Goal: Complete application form: Complete application form

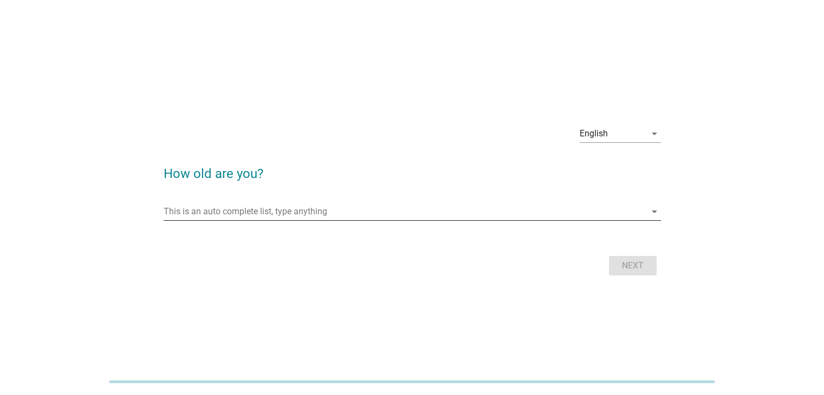
click at [648, 215] on icon "arrow_drop_down" at bounding box center [654, 211] width 13 height 13
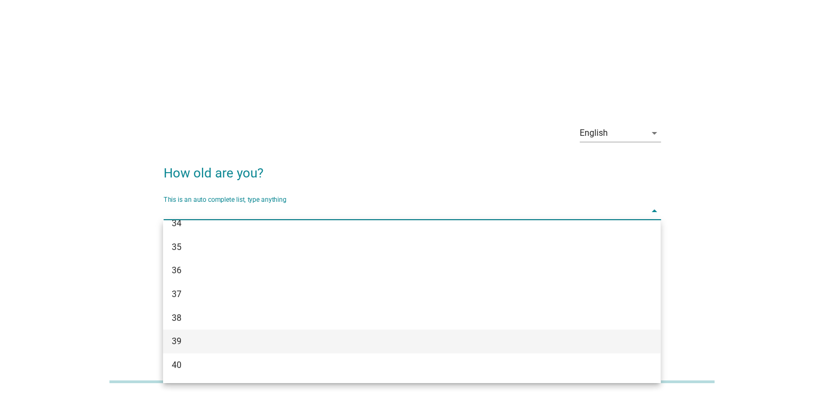
scroll to position [379, 0]
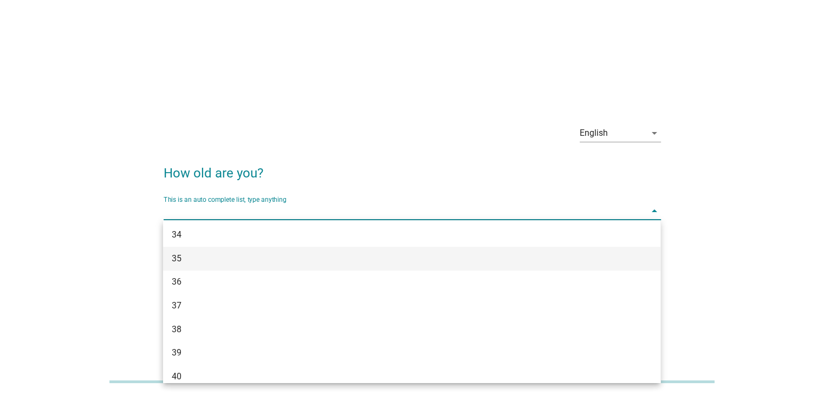
click at [249, 258] on div "35" at bounding box center [392, 258] width 440 height 13
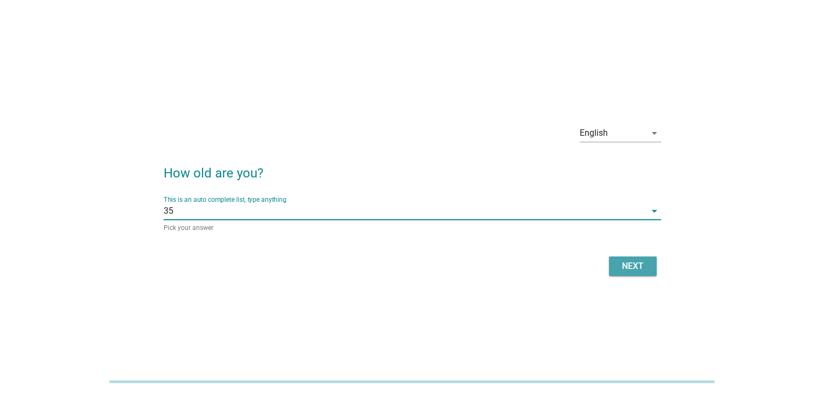
click at [639, 268] on div "Next" at bounding box center [633, 266] width 30 height 13
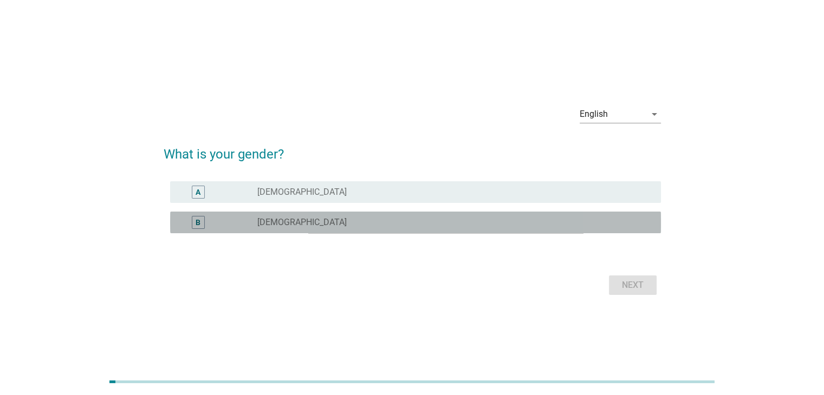
click at [349, 216] on div "radio_button_unchecked [DEMOGRAPHIC_DATA]" at bounding box center [454, 222] width 394 height 13
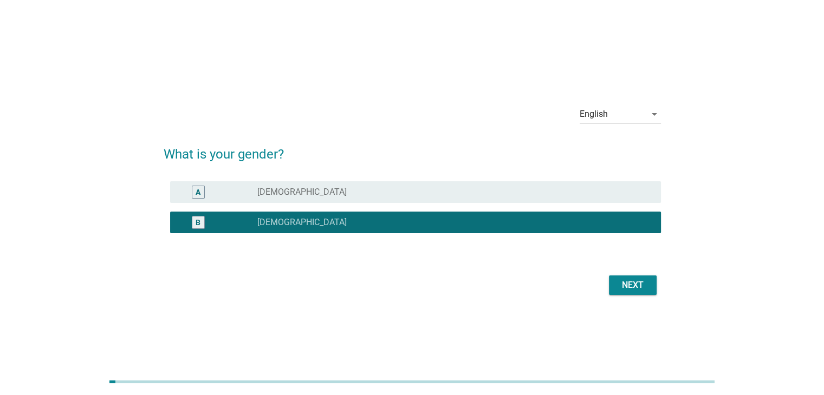
click at [625, 285] on div "Next" at bounding box center [633, 285] width 30 height 13
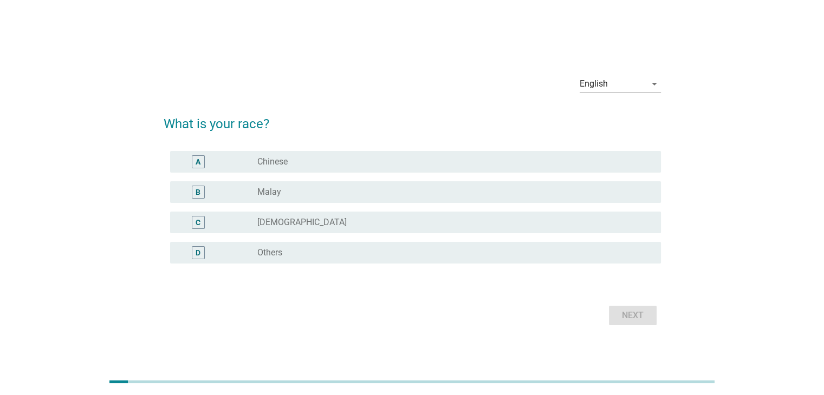
click at [367, 157] on div "radio_button_unchecked Chinese" at bounding box center [450, 162] width 386 height 11
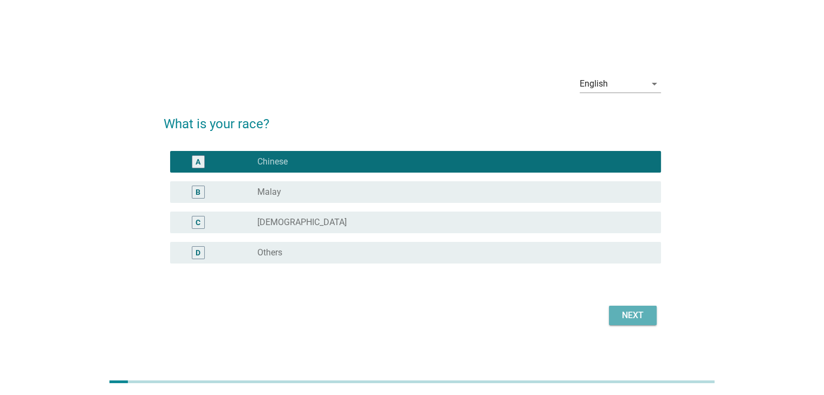
drag, startPoint x: 644, startPoint y: 317, endPoint x: 639, endPoint y: 317, distance: 5.4
click at [644, 317] on div "Next" at bounding box center [633, 315] width 30 height 13
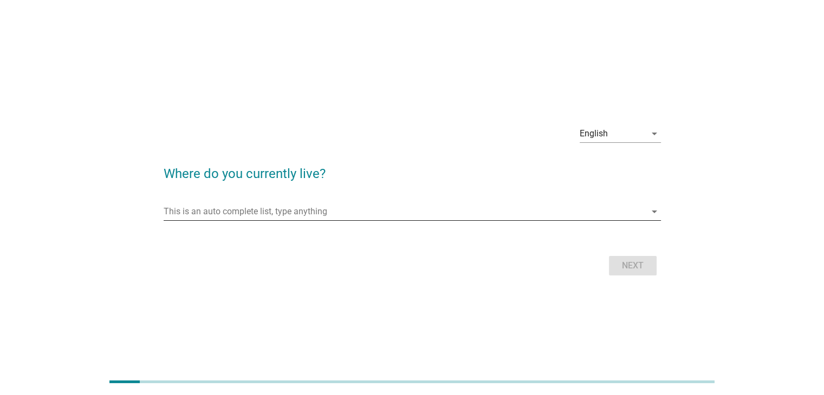
click at [361, 206] on input "This is an auto complete list, type anything" at bounding box center [405, 211] width 482 height 17
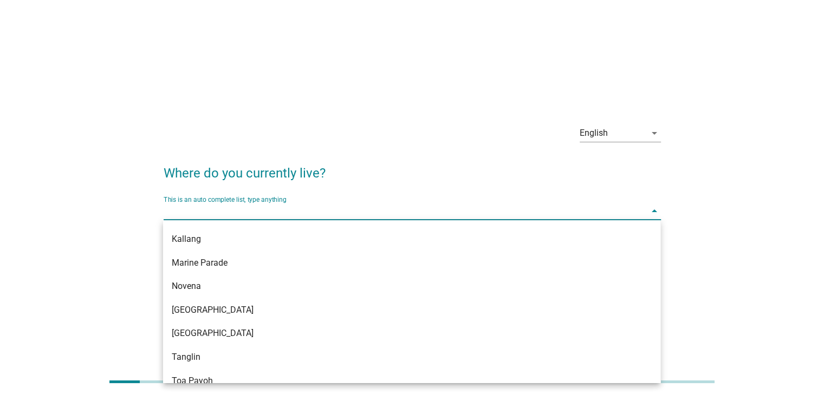
scroll to position [217, 0]
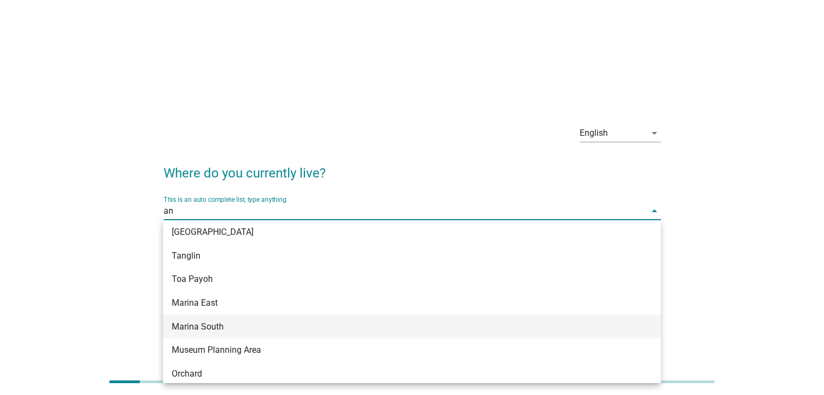
type input "ang"
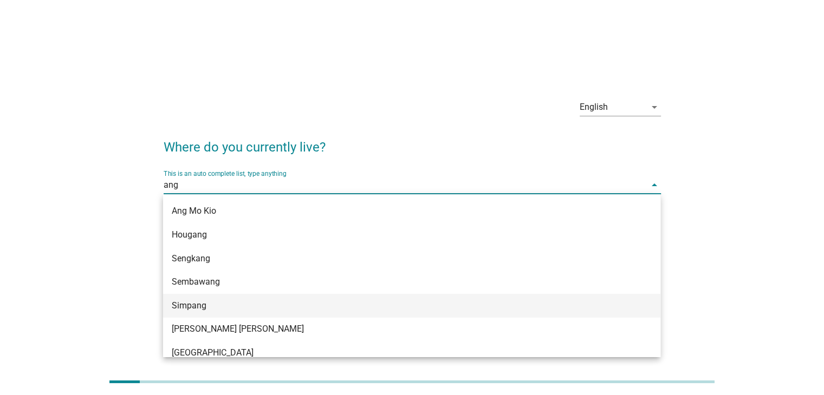
scroll to position [122, 0]
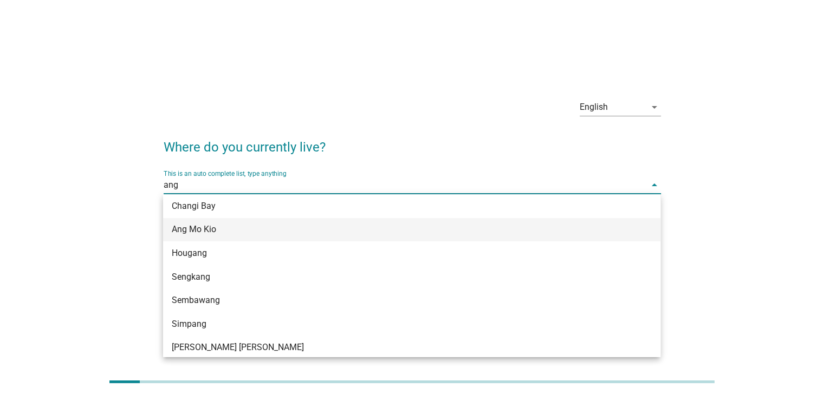
click at [246, 232] on div "Ang Mo Kio" at bounding box center [392, 229] width 440 height 13
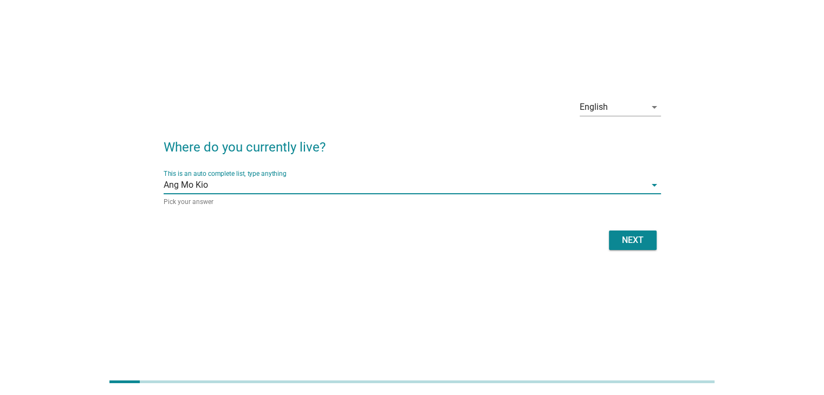
click at [632, 237] on div "Next" at bounding box center [633, 240] width 30 height 13
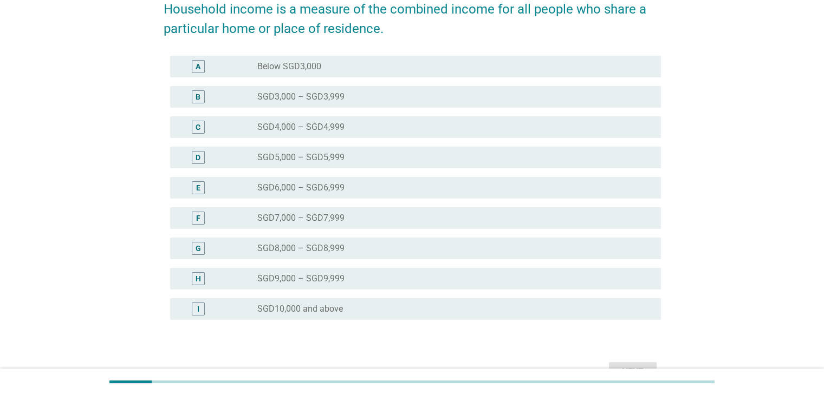
scroll to position [217, 0]
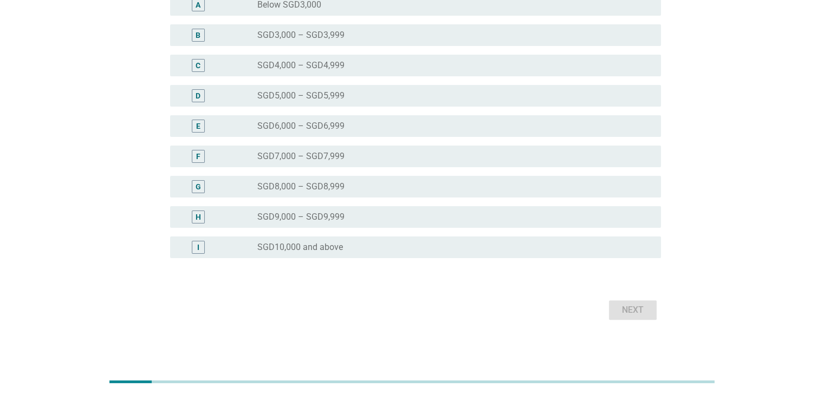
click at [353, 255] on div "I radio_button_unchecked SGD10,000 and above" at bounding box center [415, 248] width 491 height 22
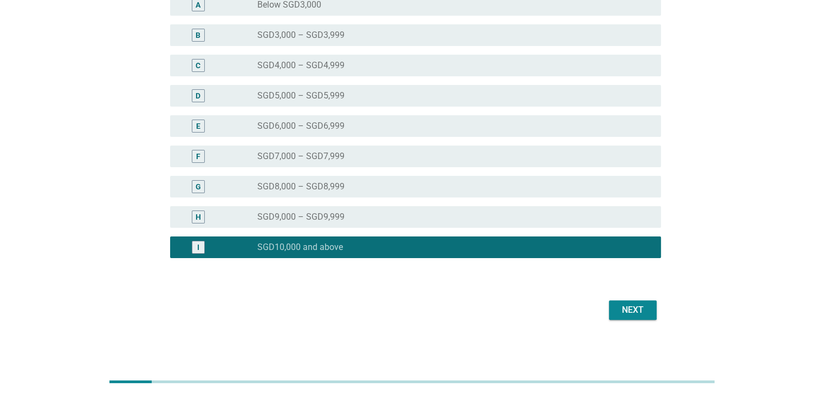
click at [643, 308] on div "Next" at bounding box center [633, 310] width 30 height 13
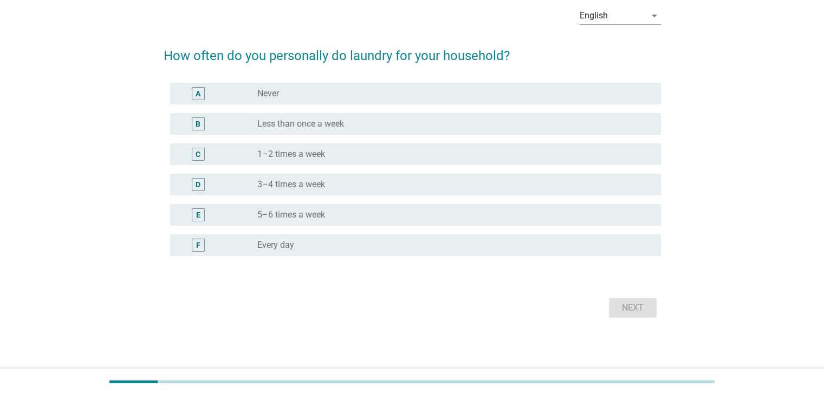
scroll to position [0, 0]
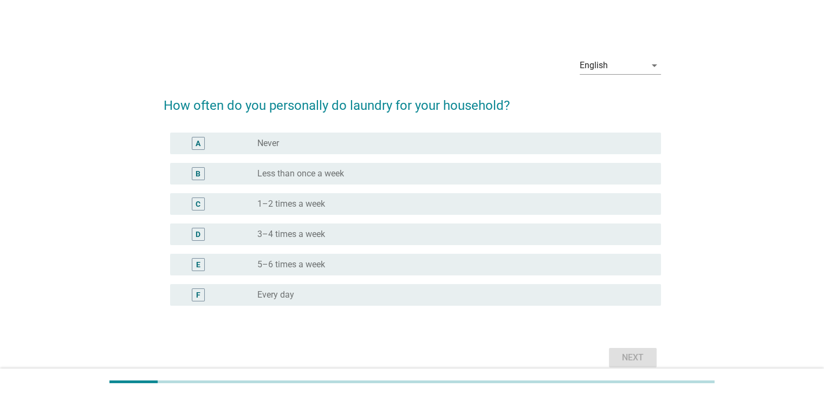
click at [353, 239] on div "radio_button_unchecked 3–4 times a week" at bounding box center [450, 234] width 386 height 11
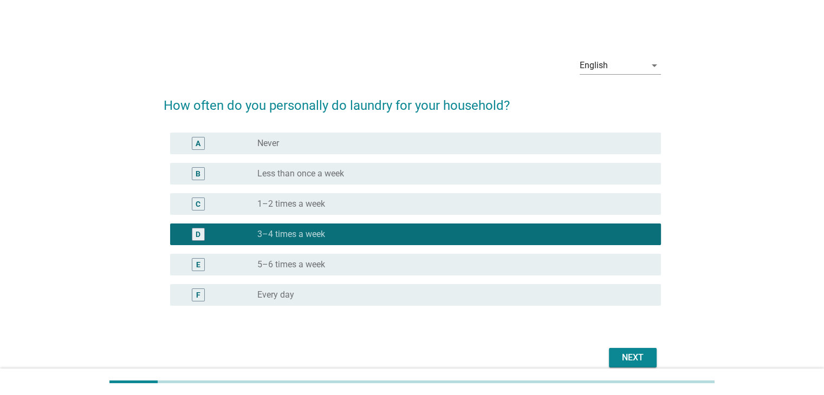
click at [644, 361] on div "Next" at bounding box center [633, 358] width 30 height 13
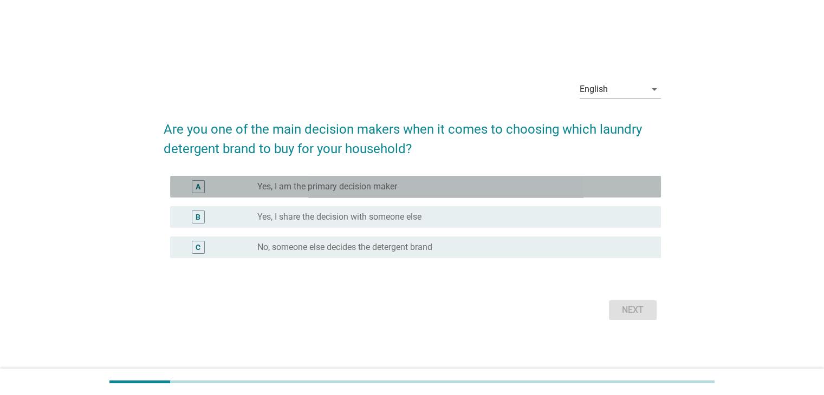
click at [400, 189] on div "radio_button_unchecked Yes, I am the primary decision maker" at bounding box center [450, 186] width 386 height 11
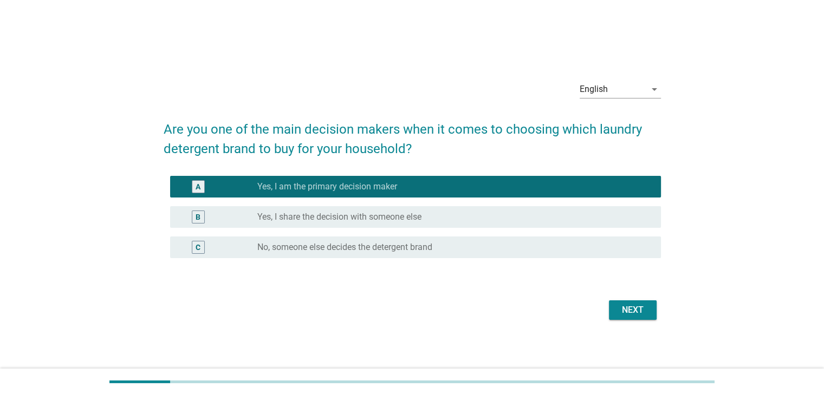
click at [613, 305] on button "Next" at bounding box center [633, 311] width 48 height 20
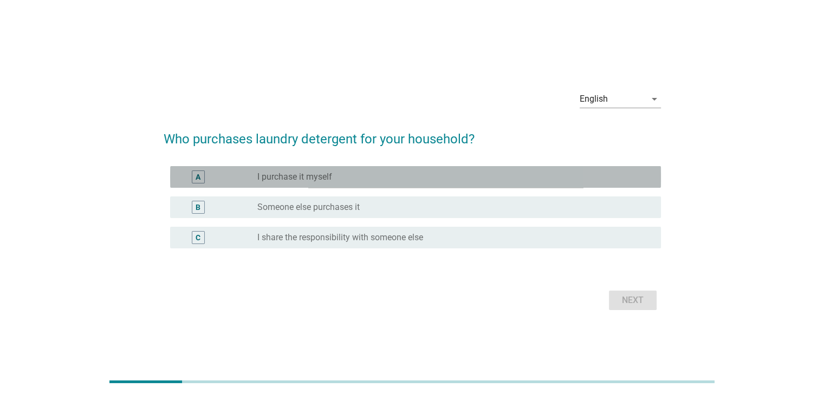
click at [412, 177] on div "radio_button_unchecked I purchase it myself" at bounding box center [450, 177] width 386 height 11
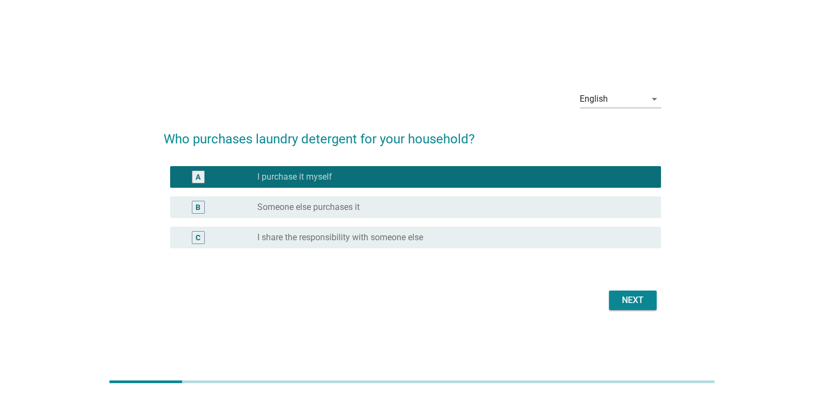
click at [443, 237] on div "radio_button_unchecked I share the responsibility with someone else" at bounding box center [450, 237] width 386 height 11
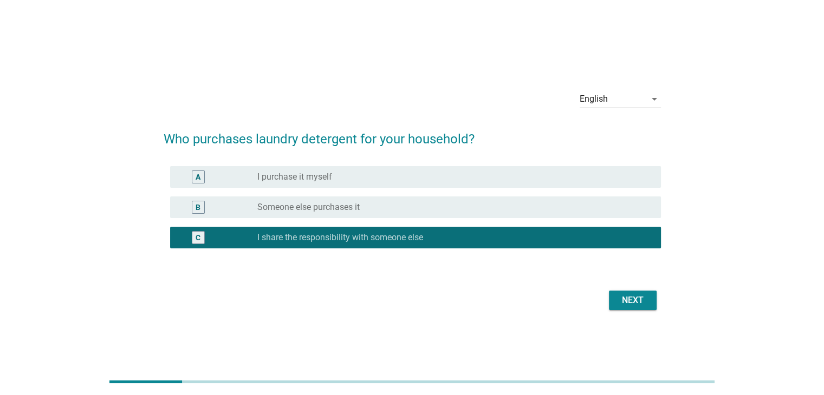
click at [633, 302] on div "Next" at bounding box center [633, 300] width 30 height 13
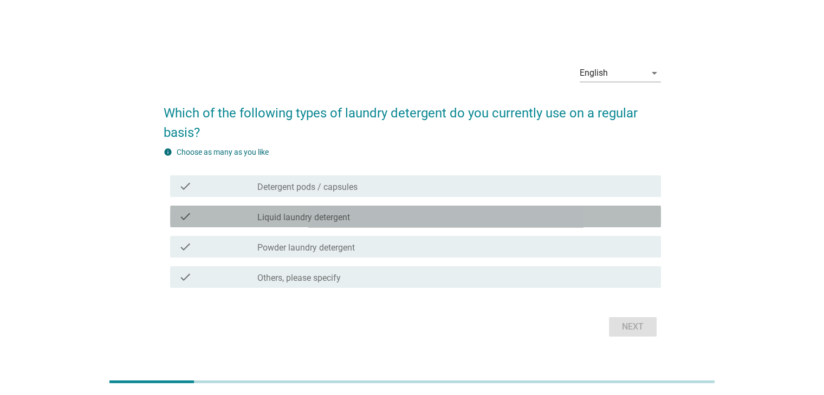
click at [362, 219] on div "check_box_outline_blank Liquid laundry detergent" at bounding box center [454, 216] width 394 height 13
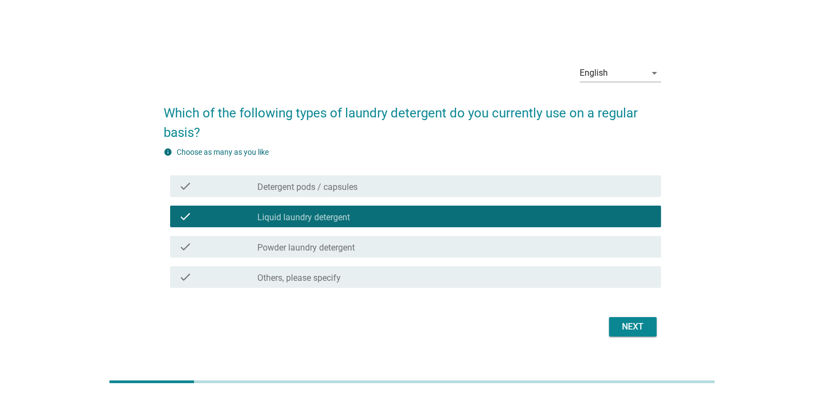
click at [369, 242] on div "check_box_outline_blank Powder laundry detergent" at bounding box center [454, 247] width 394 height 13
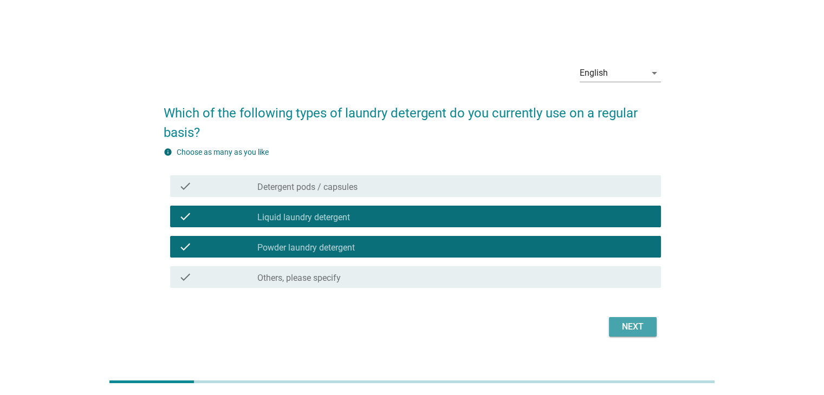
click at [618, 321] on div "Next" at bounding box center [633, 327] width 30 height 13
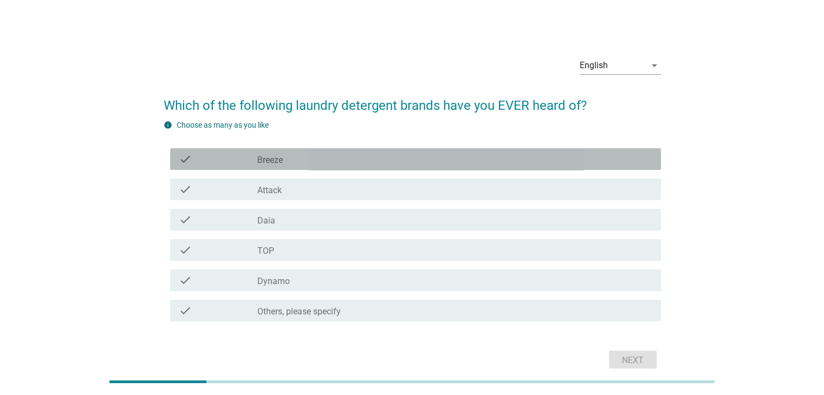
click at [322, 161] on div "check_box_outline_blank Breeze" at bounding box center [454, 159] width 394 height 13
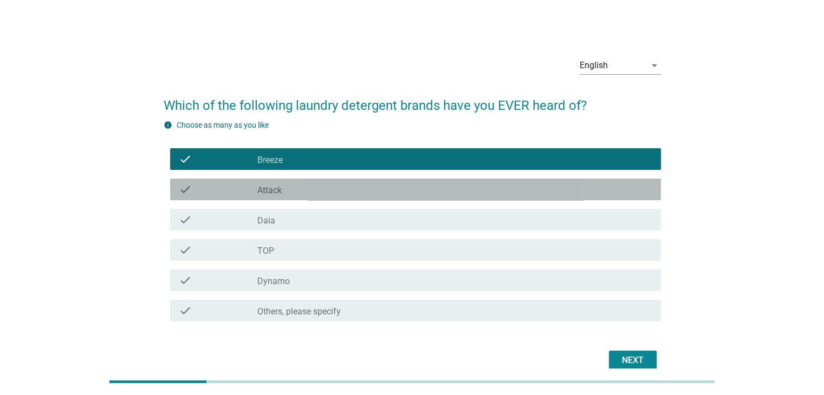
click at [323, 193] on div "check_box_outline_blank Attack" at bounding box center [454, 189] width 394 height 13
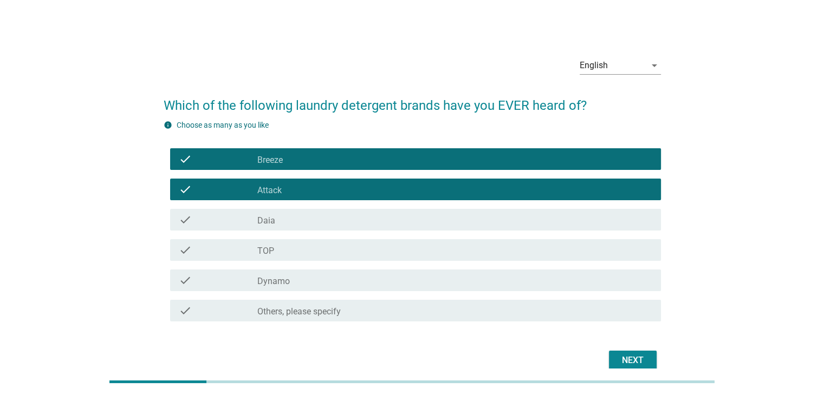
click at [314, 246] on div "check_box_outline_blank TOP" at bounding box center [454, 250] width 394 height 13
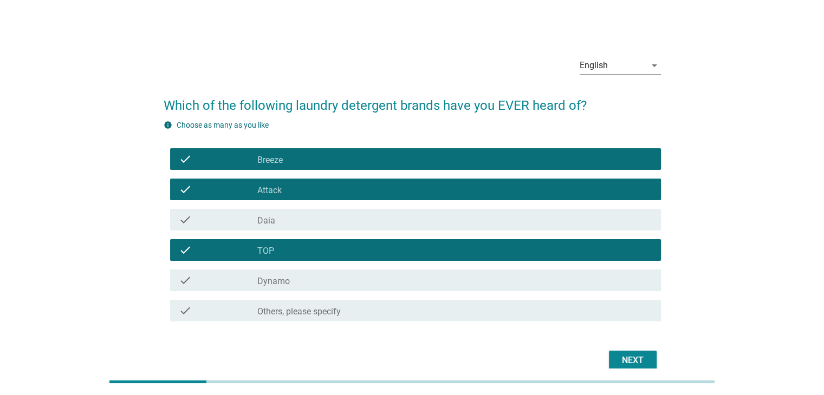
drag, startPoint x: 324, startPoint y: 276, endPoint x: 457, endPoint y: 315, distance: 137.8
click at [324, 276] on div "check_box_outline_blank Dynamo" at bounding box center [454, 280] width 394 height 13
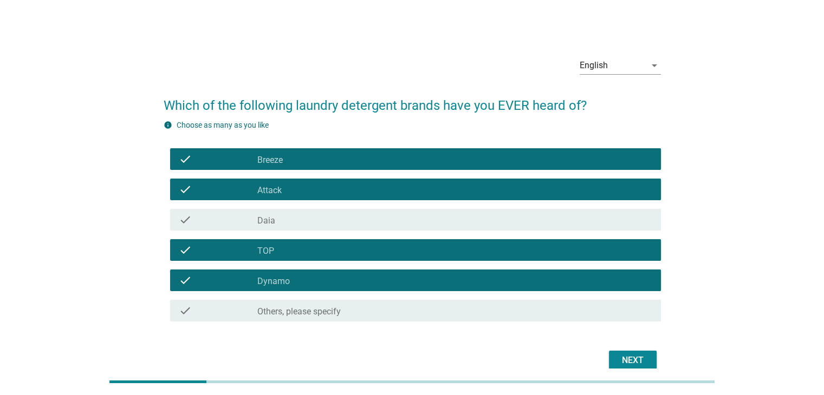
click at [620, 353] on button "Next" at bounding box center [633, 361] width 48 height 20
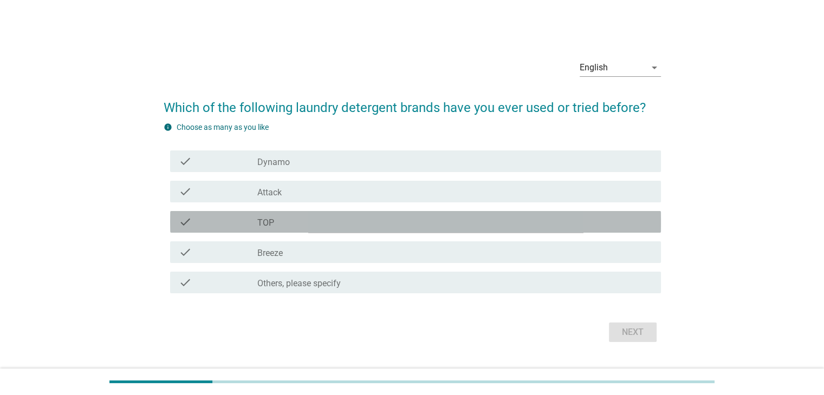
click at [313, 224] on div "check_box_outline_blank TOP" at bounding box center [454, 222] width 394 height 13
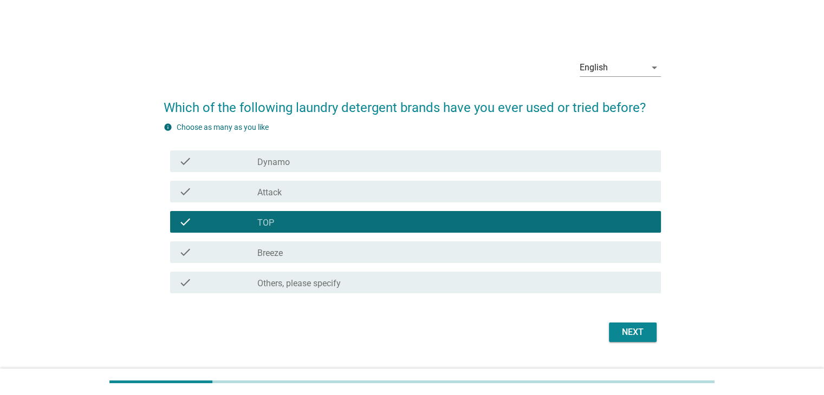
click at [390, 226] on div "check_box_outline_blank TOP" at bounding box center [454, 222] width 394 height 13
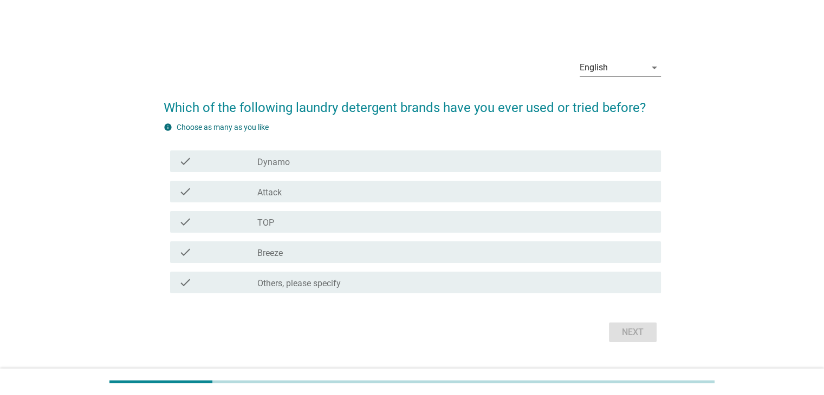
click at [382, 225] on div "check_box_outline_blank TOP" at bounding box center [454, 222] width 394 height 13
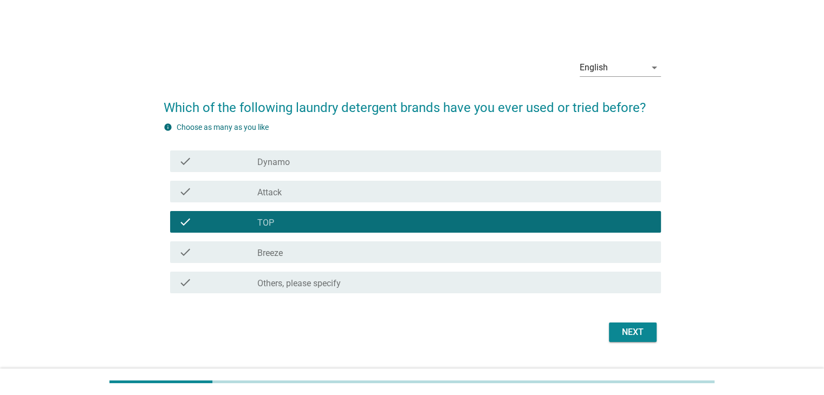
click at [379, 254] on div "check_box_outline_blank Breeze" at bounding box center [454, 252] width 394 height 13
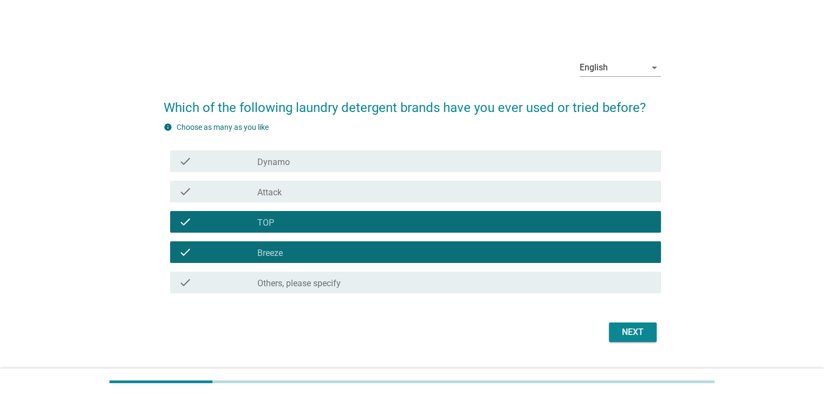
click at [628, 332] on div "Next" at bounding box center [633, 332] width 30 height 13
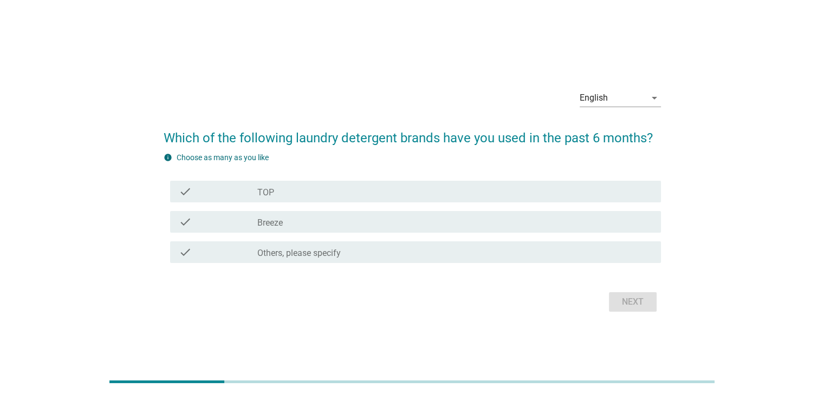
click at [321, 191] on div "check_box TOP" at bounding box center [454, 191] width 394 height 13
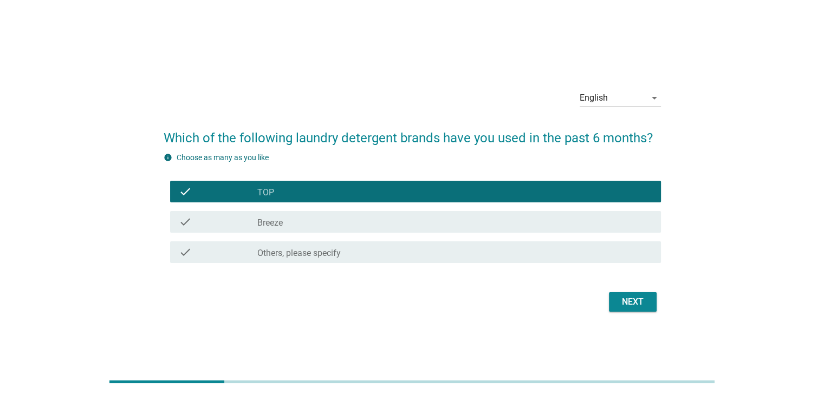
click at [629, 304] on div "Next" at bounding box center [633, 302] width 30 height 13
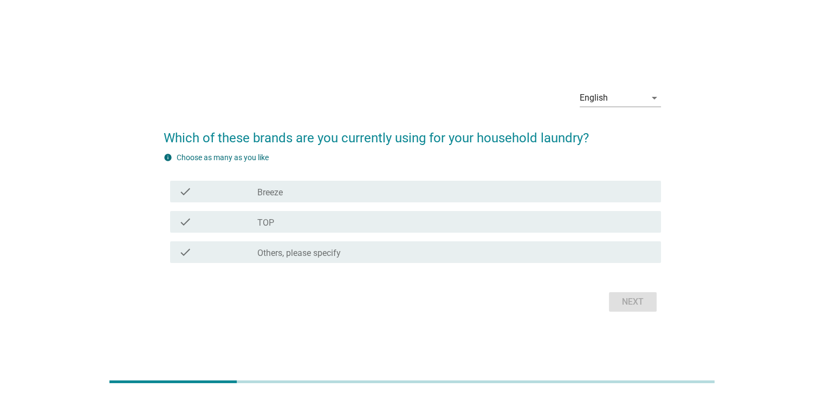
click at [316, 227] on div "check_box TOP" at bounding box center [454, 222] width 394 height 13
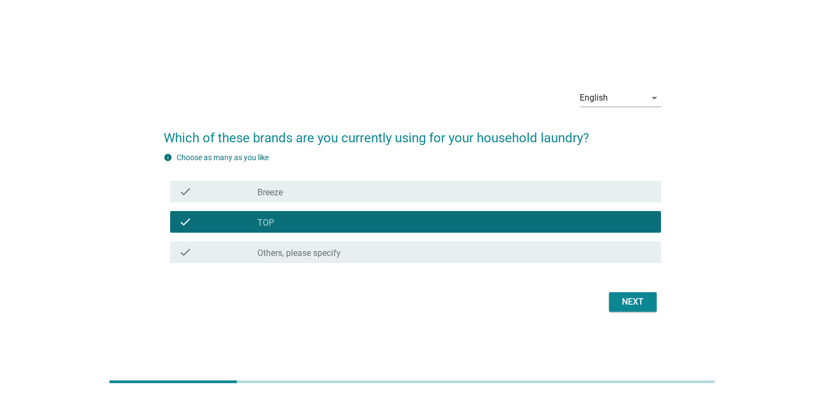
click at [618, 306] on div "Next" at bounding box center [633, 302] width 30 height 13
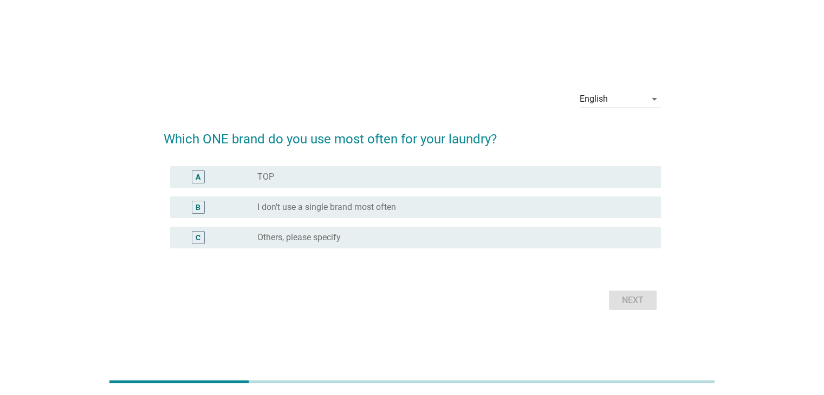
drag, startPoint x: 326, startPoint y: 177, endPoint x: 384, endPoint y: 186, distance: 59.2
click at [326, 177] on div "radio_button_unchecked TOP" at bounding box center [450, 177] width 386 height 11
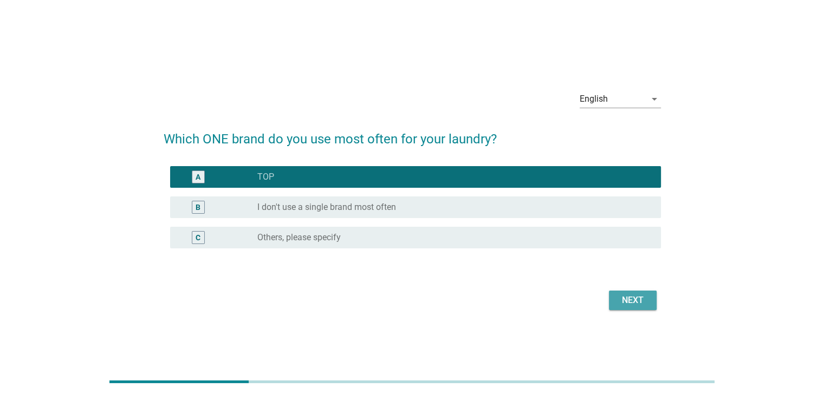
click at [628, 300] on div "Next" at bounding box center [633, 300] width 30 height 13
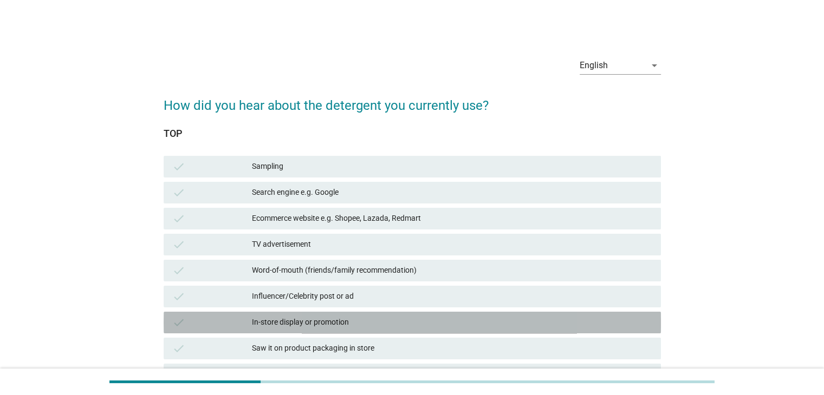
click at [390, 318] on div "In-store display or promotion" at bounding box center [452, 322] width 400 height 13
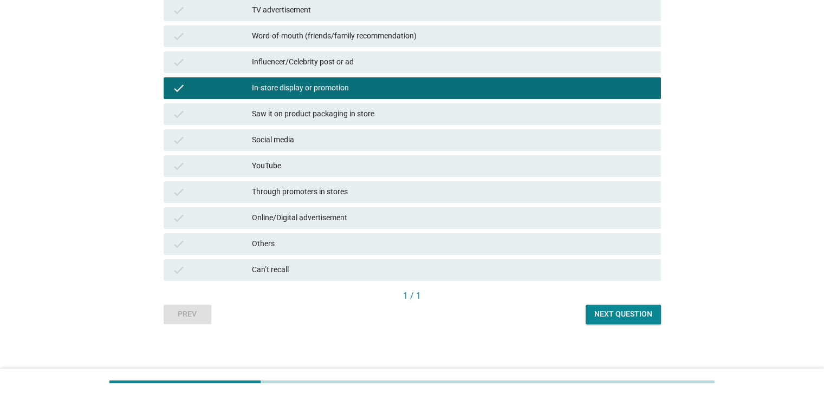
scroll to position [238, 0]
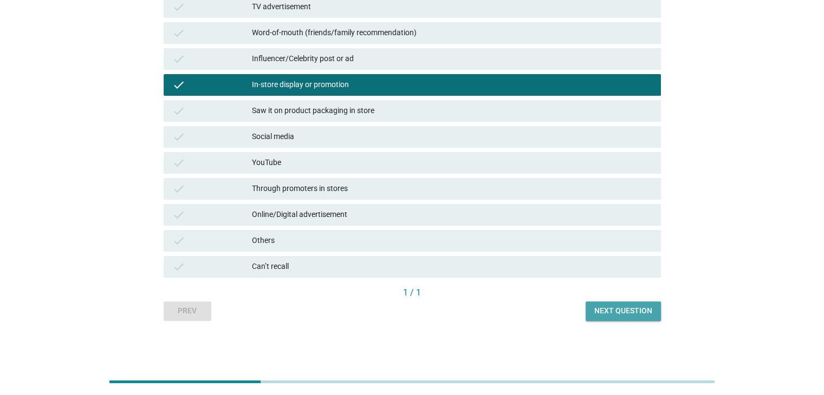
click at [603, 314] on div "Next question" at bounding box center [623, 311] width 58 height 11
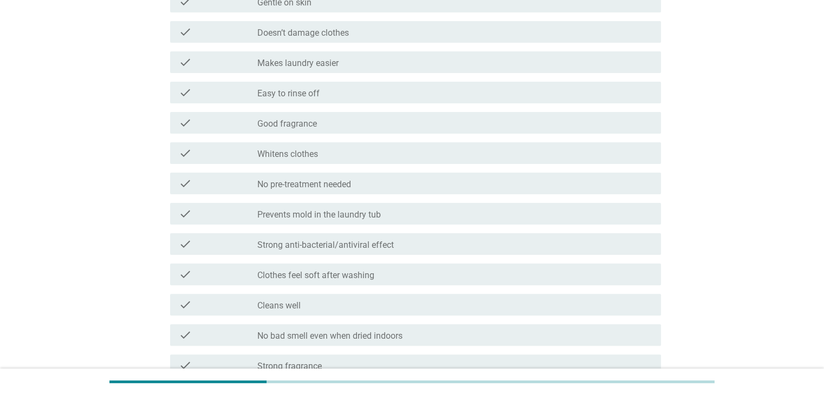
scroll to position [0, 0]
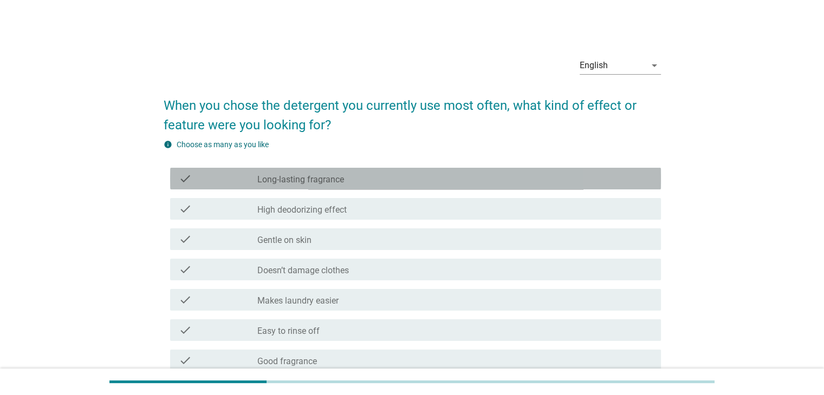
click at [387, 185] on div "check check_box_outline_blank Long-lasting fragrance" at bounding box center [415, 179] width 491 height 22
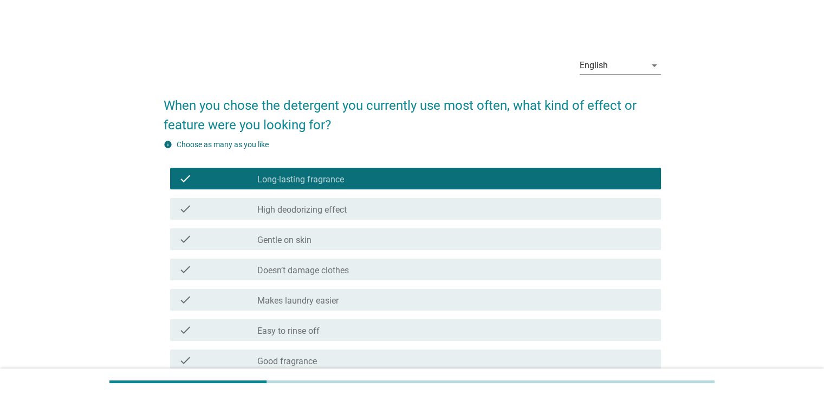
click at [387, 215] on div "check_box_outline_blank High deodorizing effect" at bounding box center [454, 209] width 394 height 13
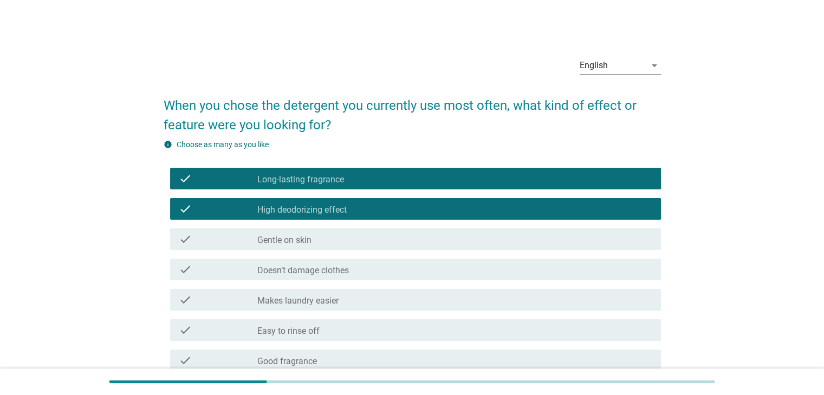
click at [382, 246] on div "check check_box_outline_blank Gentle on skin" at bounding box center [415, 240] width 491 height 22
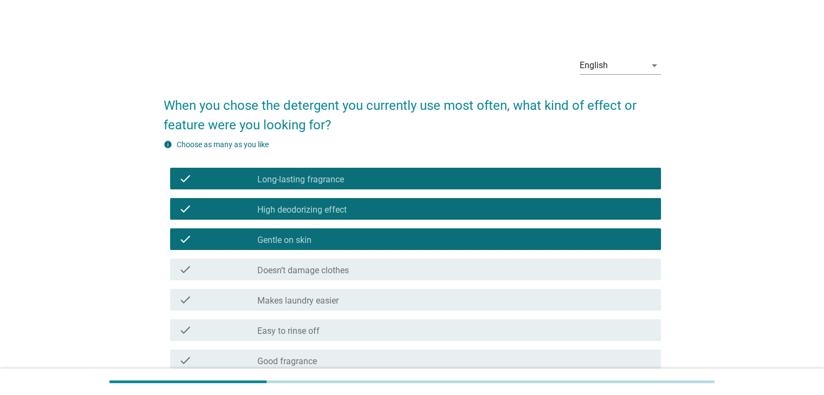
click at [392, 274] on div "check_box_outline_blank Doesn’t damage clothes" at bounding box center [454, 269] width 394 height 13
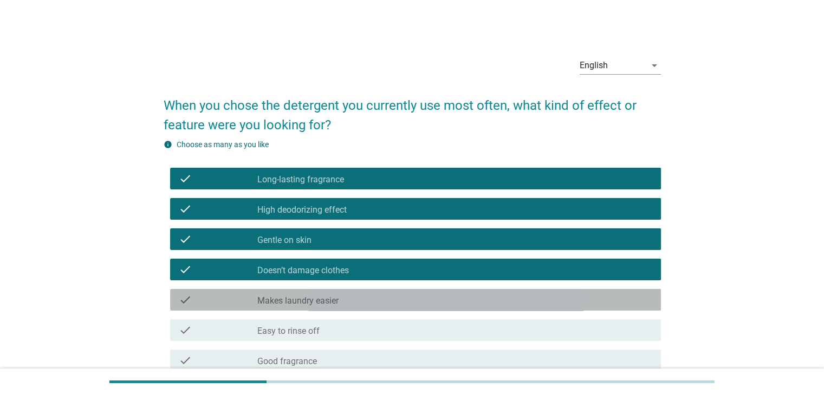
click at [391, 307] on div "check check_box_outline_blank Makes laundry easier" at bounding box center [415, 300] width 491 height 22
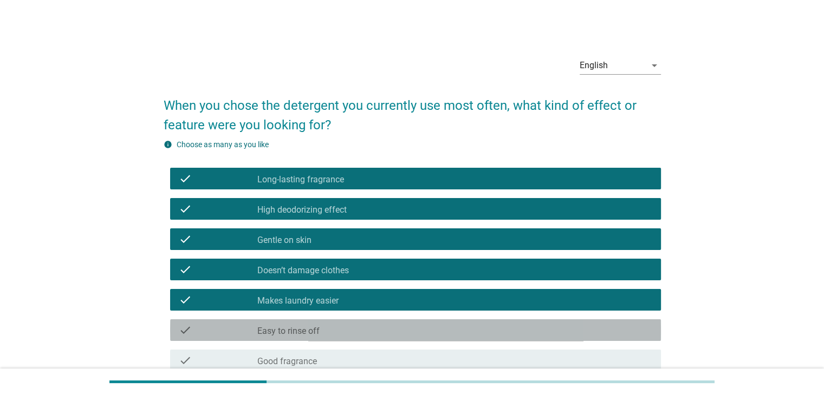
click at [392, 328] on div "check_box_outline_blank Easy to rinse off" at bounding box center [454, 330] width 394 height 13
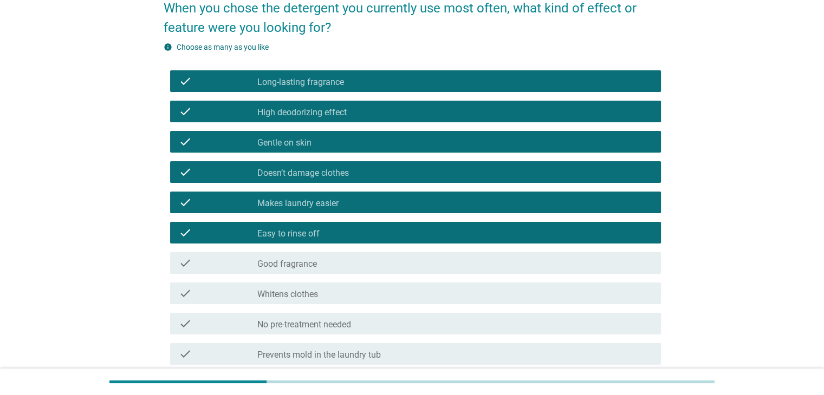
scroll to position [163, 0]
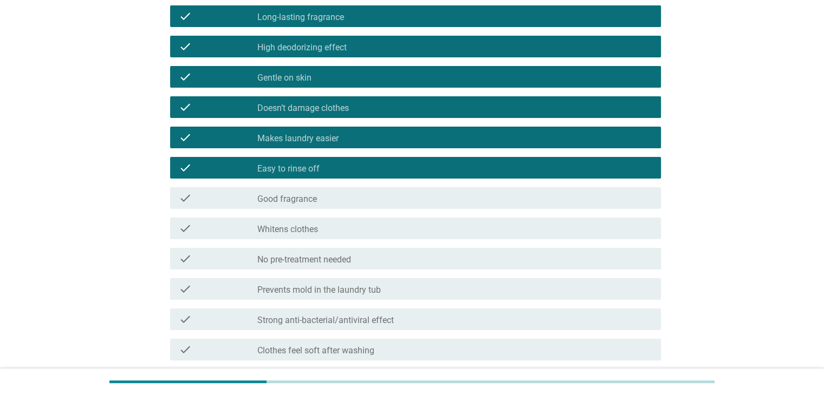
click at [428, 204] on div "check check_box_outline_blank Good fragrance" at bounding box center [415, 198] width 491 height 22
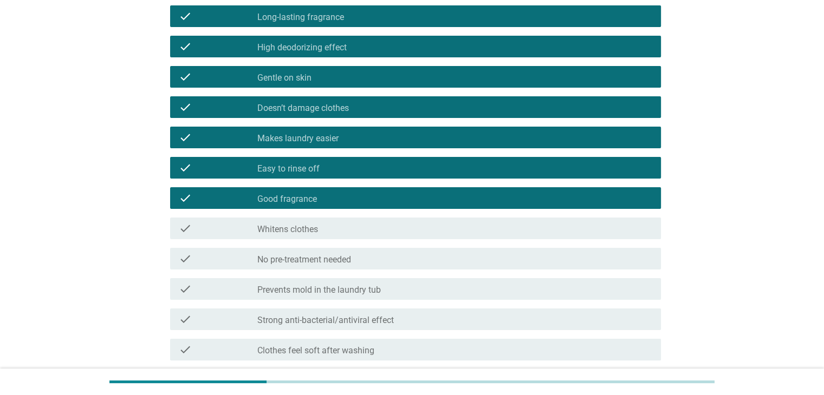
click at [421, 222] on div "check_box_outline_blank Whitens clothes" at bounding box center [454, 228] width 394 height 13
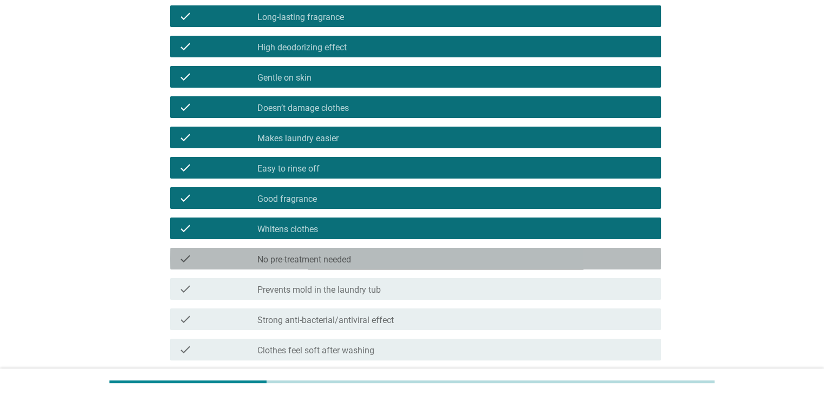
click at [436, 257] on div "check_box_outline_blank No pre-treatment needed" at bounding box center [454, 258] width 394 height 13
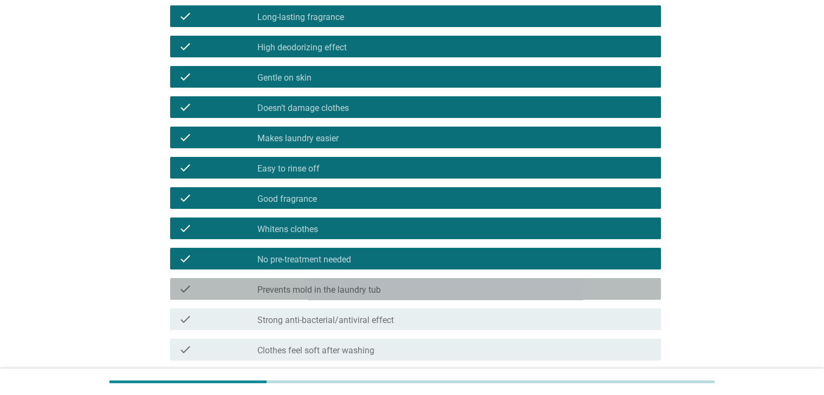
click at [463, 291] on div "check_box_outline_blank Prevents mold in the laundry tub" at bounding box center [454, 289] width 394 height 13
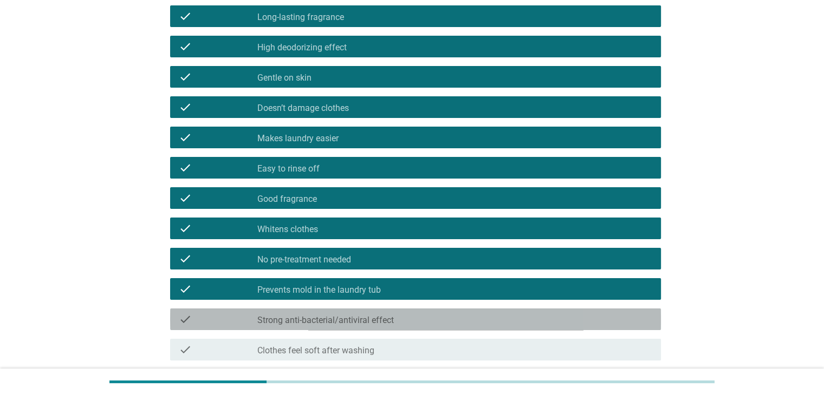
drag, startPoint x: 460, startPoint y: 309, endPoint x: 503, endPoint y: 324, distance: 46.1
click at [460, 310] on div "check check_box_outline_blank Strong anti-bacterial/antiviral effect" at bounding box center [415, 320] width 491 height 22
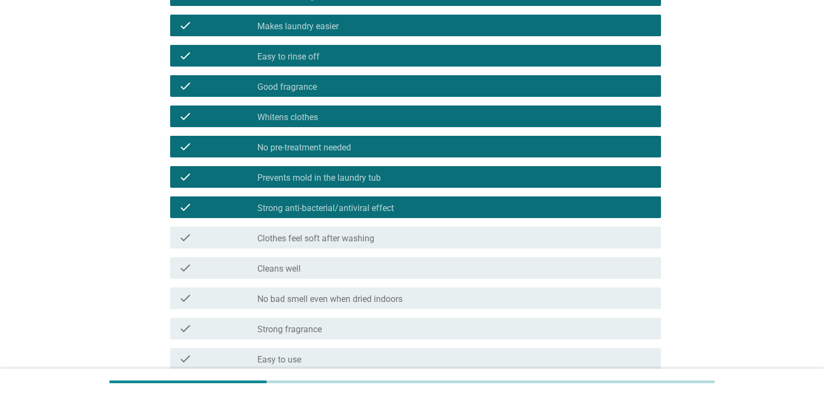
scroll to position [325, 0]
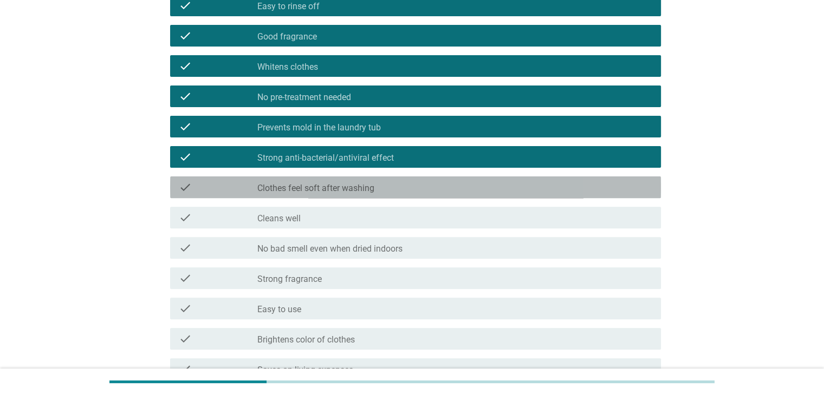
drag, startPoint x: 465, startPoint y: 186, endPoint x: 464, endPoint y: 192, distance: 5.7
click at [465, 187] on div "check_box_outline_blank Clothes feel soft after washing" at bounding box center [454, 187] width 394 height 13
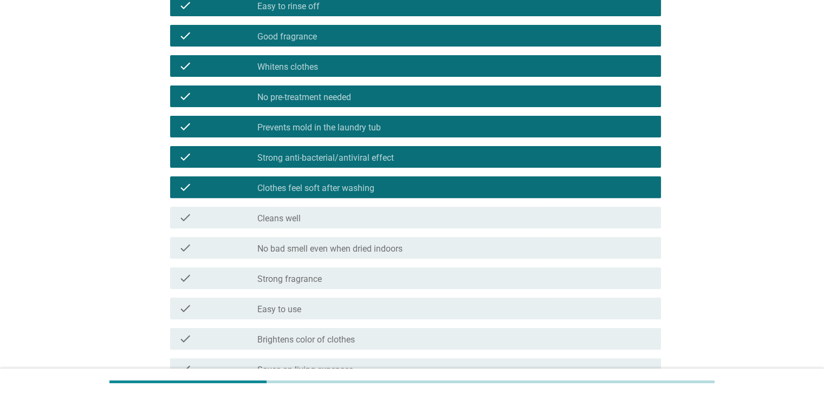
click at [466, 217] on div "check_box_outline_blank Cleans well" at bounding box center [454, 217] width 394 height 13
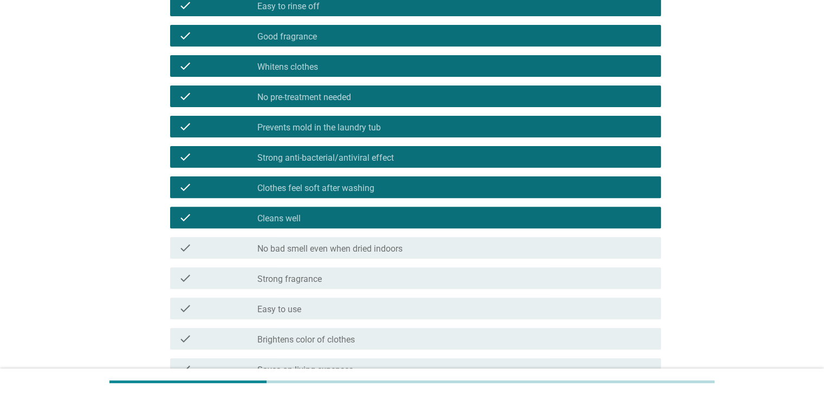
click at [466, 250] on div "check_box_outline_blank No bad smell even when dried indoors" at bounding box center [454, 248] width 394 height 13
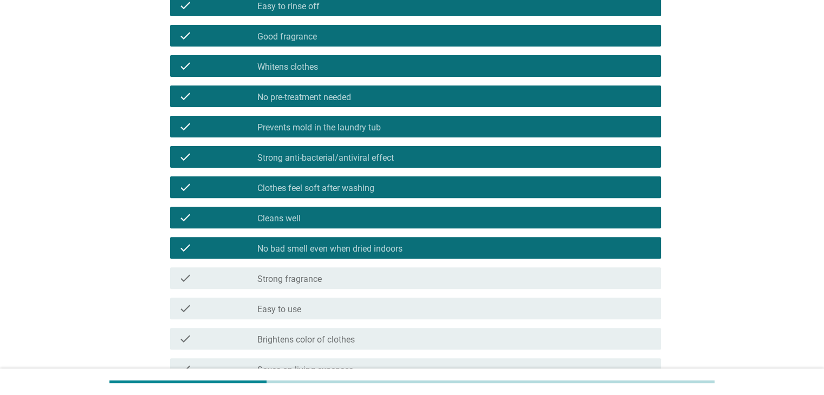
click at [460, 275] on div "check_box_outline_blank Strong fragrance" at bounding box center [454, 278] width 394 height 13
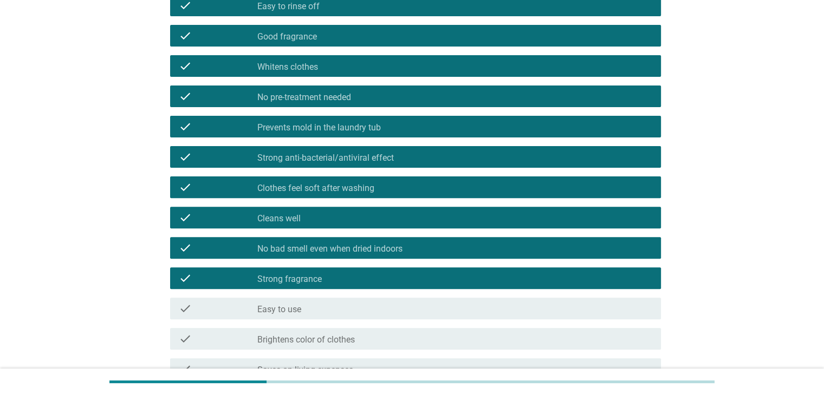
click at [460, 302] on div "check_box_outline_blank Easy to use" at bounding box center [454, 308] width 394 height 13
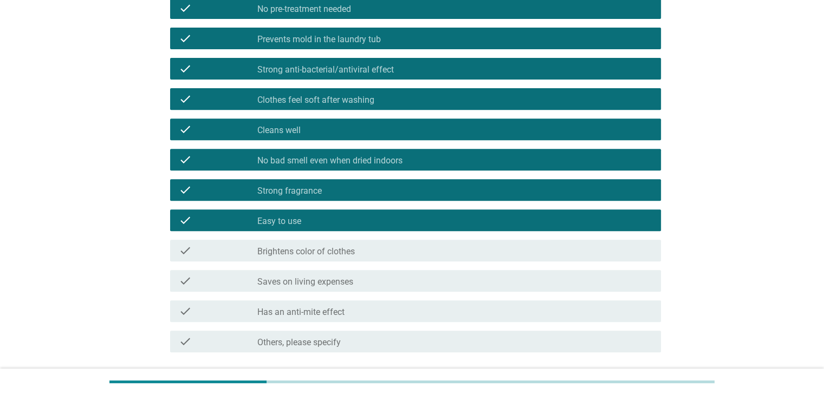
scroll to position [497, 0]
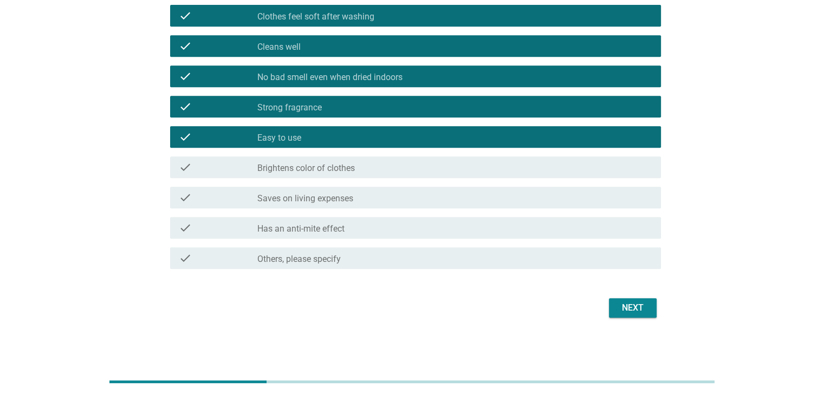
click at [446, 181] on div "check check_box_outline_blank Brightens color of clothes" at bounding box center [412, 167] width 497 height 30
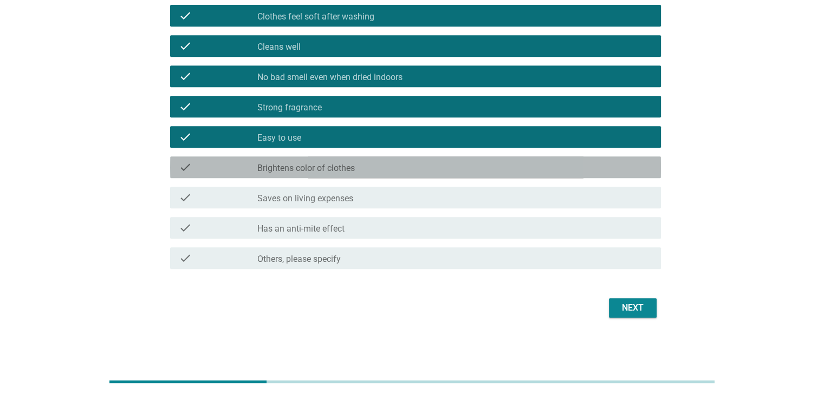
click at [446, 164] on div "check_box_outline_blank Brightens color of clothes" at bounding box center [454, 167] width 394 height 13
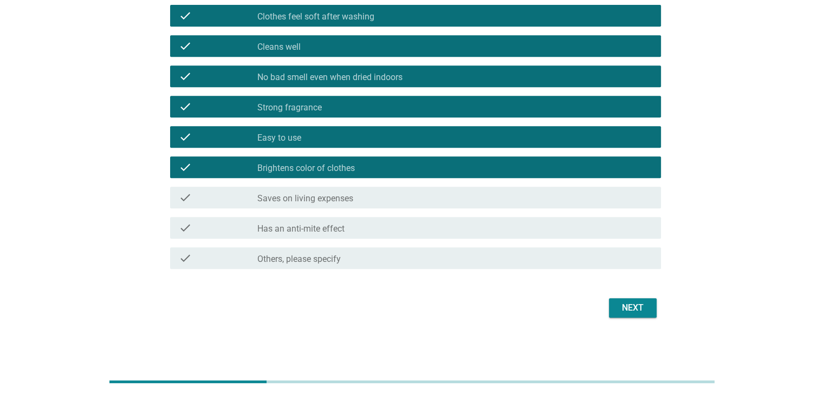
click at [433, 198] on div "check_box_outline_blank Saves on living expenses" at bounding box center [454, 197] width 394 height 13
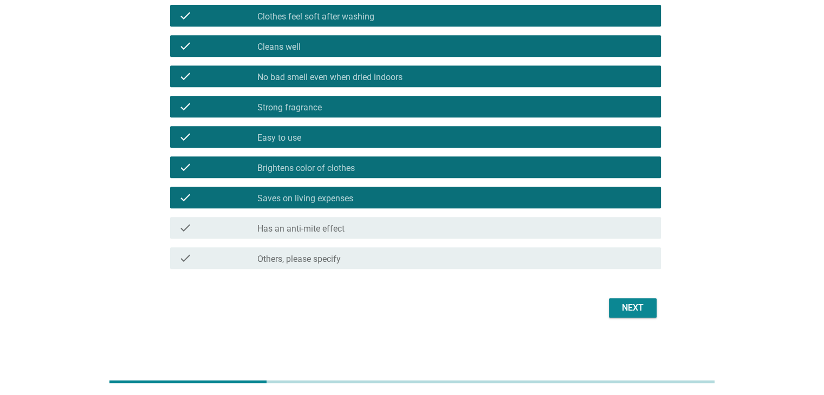
drag, startPoint x: 436, startPoint y: 198, endPoint x: 440, endPoint y: 211, distance: 13.2
click at [436, 198] on div "check_box_outline_blank Saves on living expenses" at bounding box center [454, 197] width 394 height 13
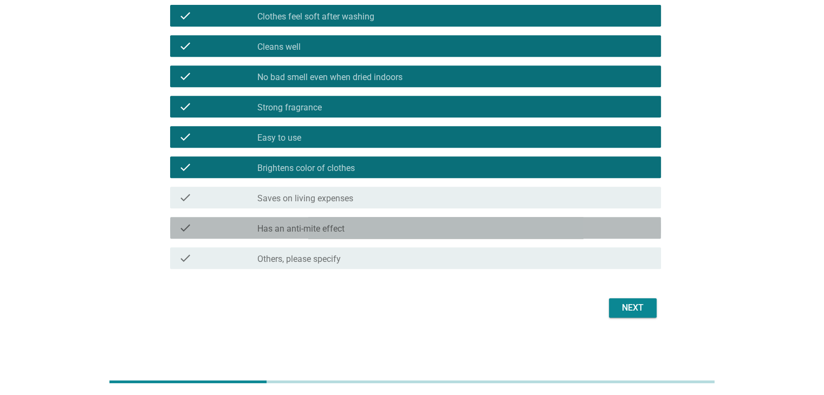
click at [434, 233] on div "check_box_outline_blank Has an anti-mite effect" at bounding box center [454, 228] width 394 height 13
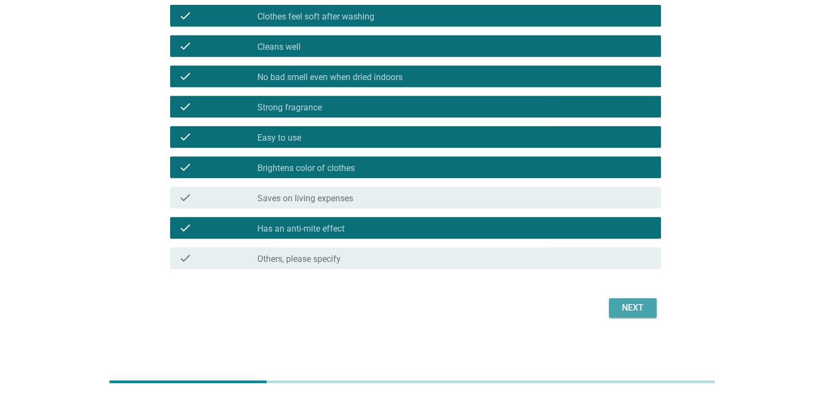
click at [626, 316] on button "Next" at bounding box center [633, 308] width 48 height 20
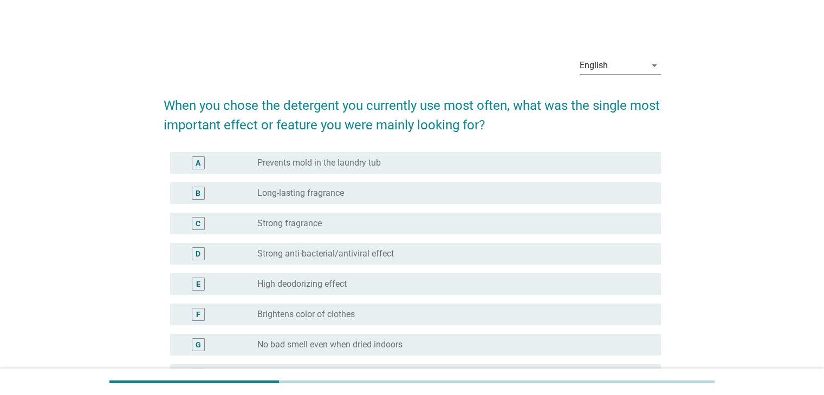
click at [469, 259] on div "radio_button_unchecked Strong anti-bacterial/antiviral effect" at bounding box center [454, 254] width 394 height 13
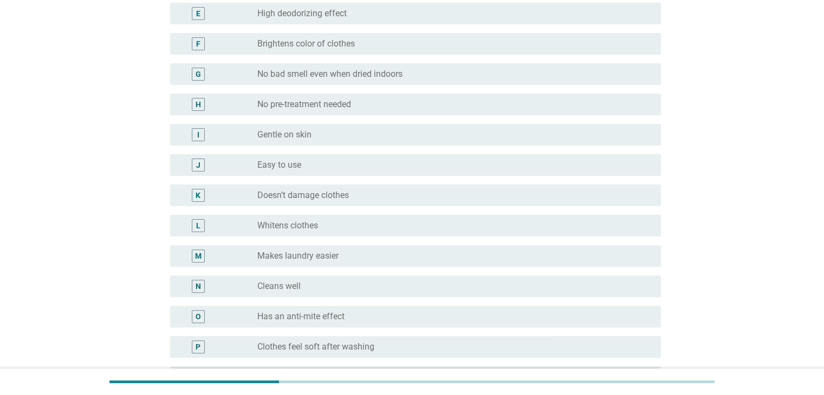
scroll to position [433, 0]
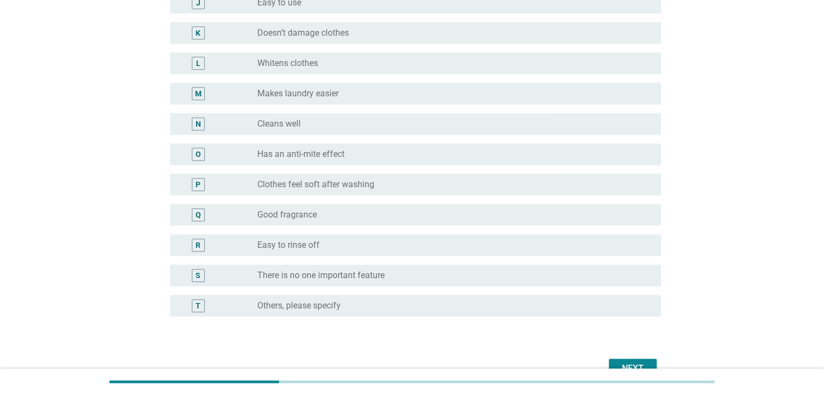
click at [628, 365] on div "Next" at bounding box center [633, 368] width 30 height 13
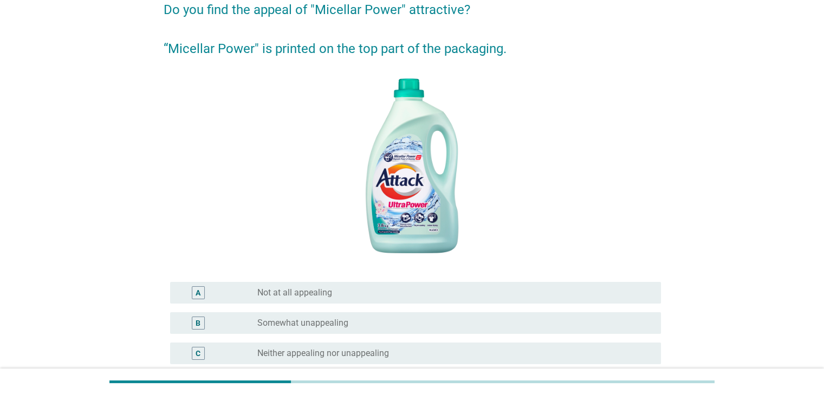
scroll to position [108, 0]
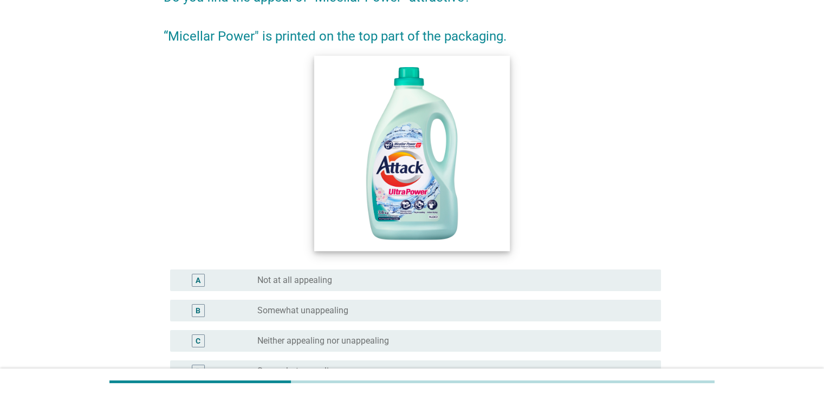
click at [433, 202] on img at bounding box center [412, 153] width 196 height 196
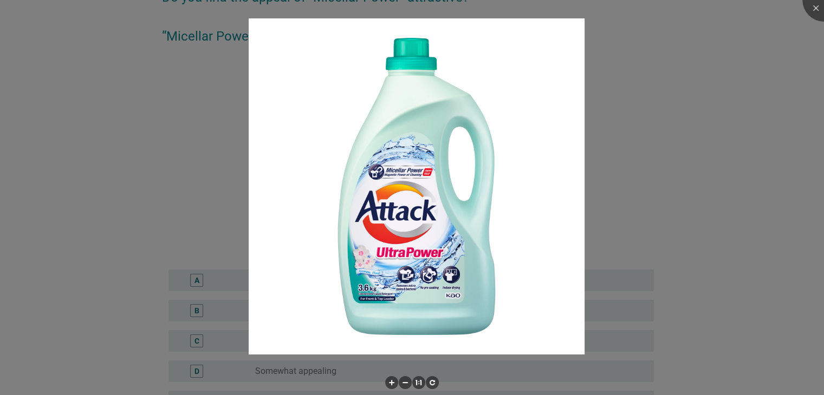
click at [433, 202] on img at bounding box center [417, 186] width 336 height 336
click at [417, 183] on img at bounding box center [417, 186] width 336 height 336
click at [599, 180] on div at bounding box center [412, 197] width 824 height 395
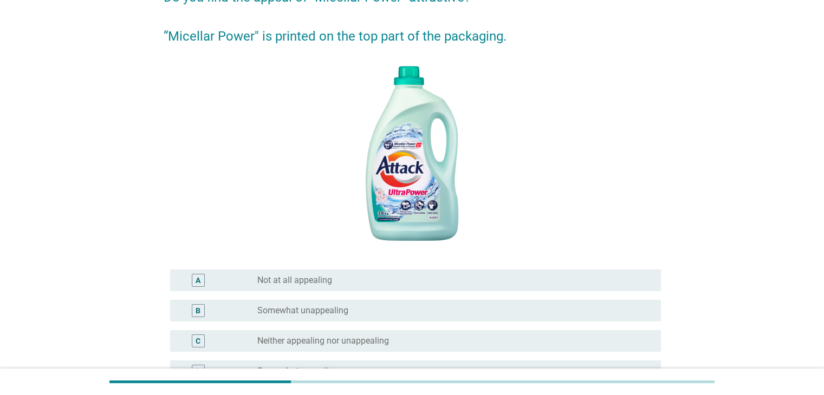
scroll to position [217, 0]
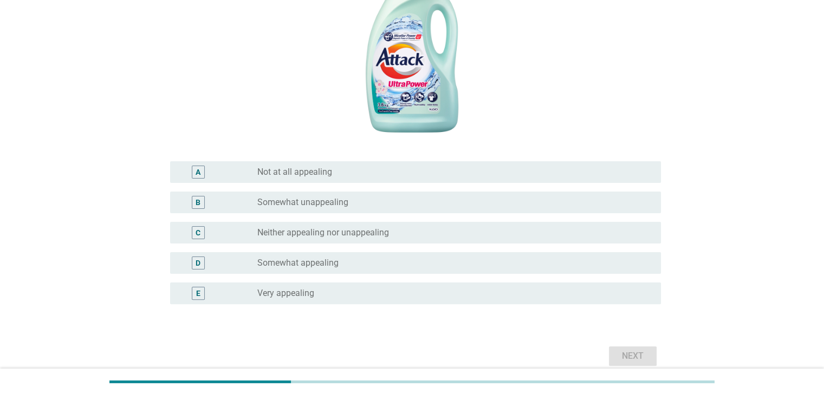
drag, startPoint x: 547, startPoint y: 259, endPoint x: 585, endPoint y: 287, distance: 47.4
click at [547, 259] on div "radio_button_unchecked Somewhat appealing" at bounding box center [450, 263] width 386 height 11
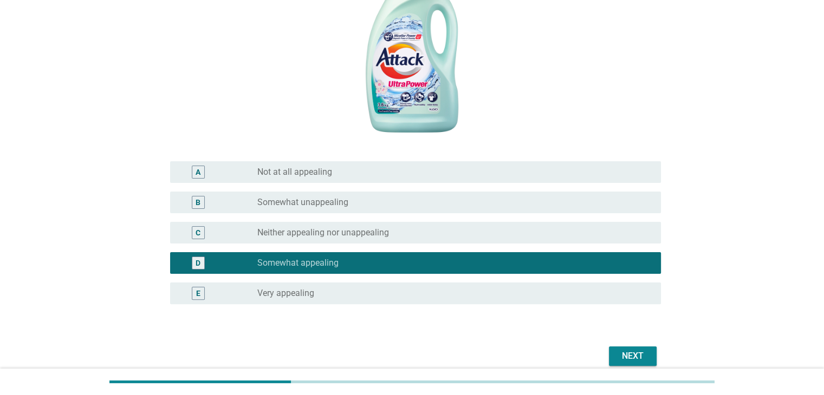
click at [633, 358] on div "Next" at bounding box center [633, 356] width 30 height 13
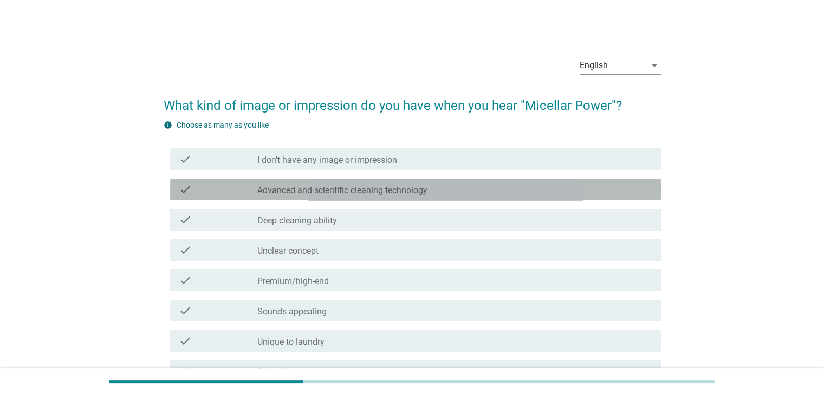
click at [453, 193] on div "check_box_outline_blank Advanced and scientific cleaning technology" at bounding box center [454, 189] width 394 height 13
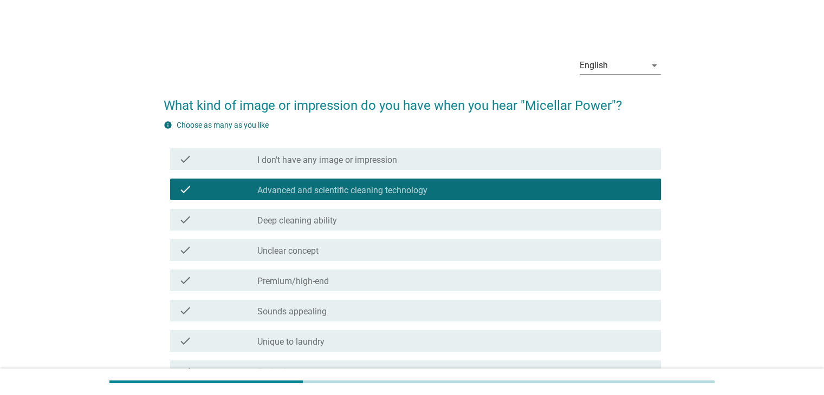
click at [420, 220] on div "check_box_outline_blank Deep cleaning ability" at bounding box center [454, 219] width 394 height 13
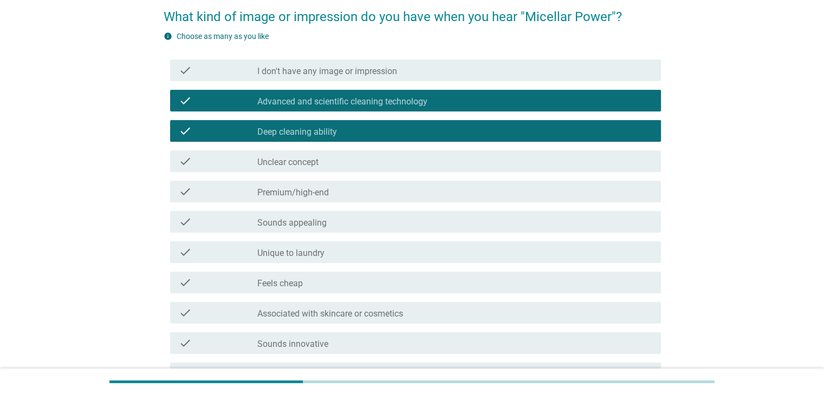
scroll to position [163, 0]
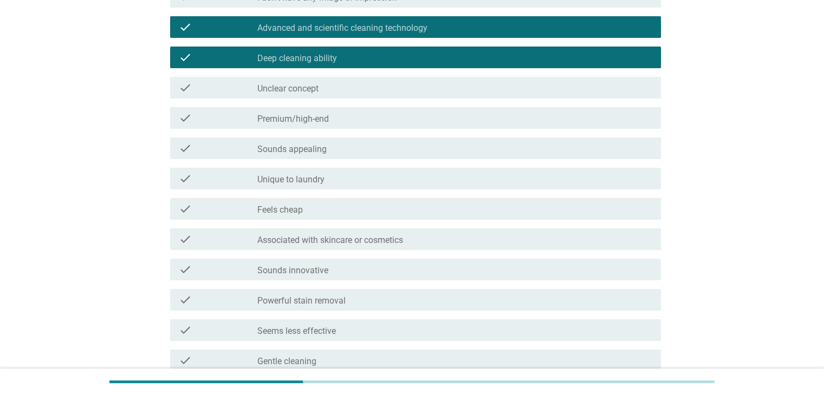
click at [466, 243] on div "check_box_outline_blank Associated with skincare or cosmetics" at bounding box center [454, 239] width 394 height 13
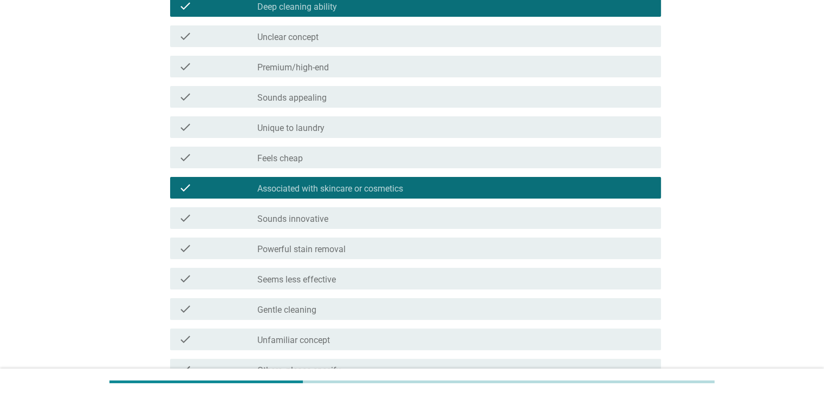
scroll to position [325, 0]
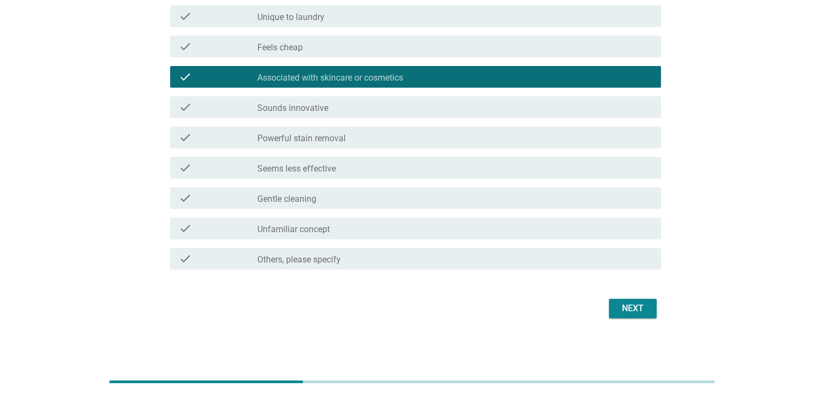
click at [533, 134] on div "check_box_outline_blank Powerful stain removal" at bounding box center [454, 137] width 394 height 13
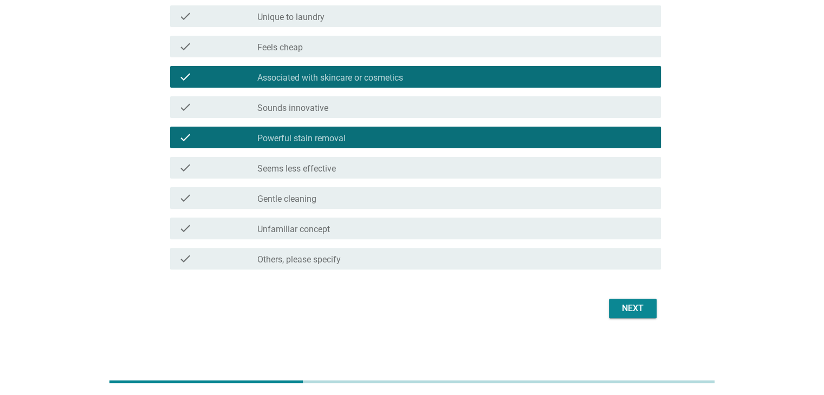
click at [631, 308] on div "Next" at bounding box center [633, 308] width 30 height 13
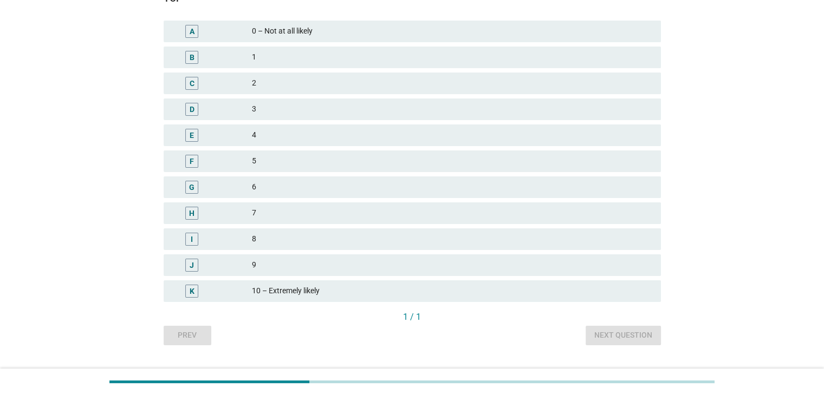
scroll to position [163, 0]
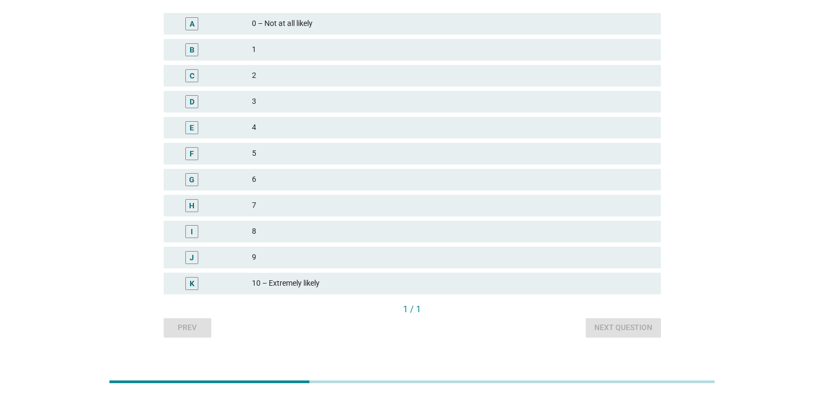
click at [397, 159] on div "5" at bounding box center [452, 153] width 400 height 13
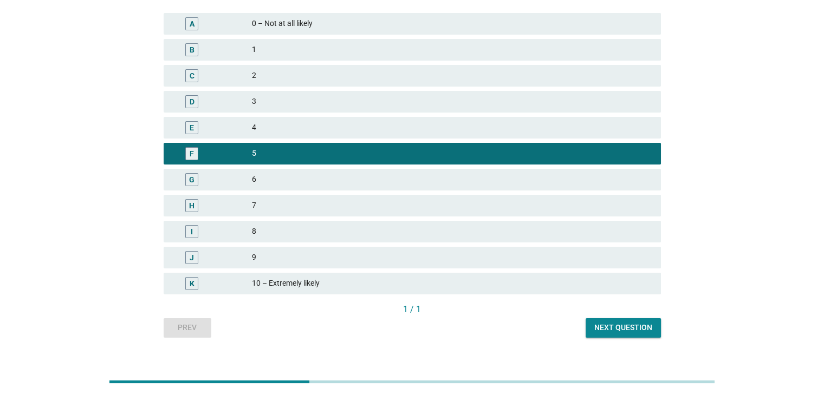
click at [330, 232] on div "8" at bounding box center [452, 231] width 400 height 13
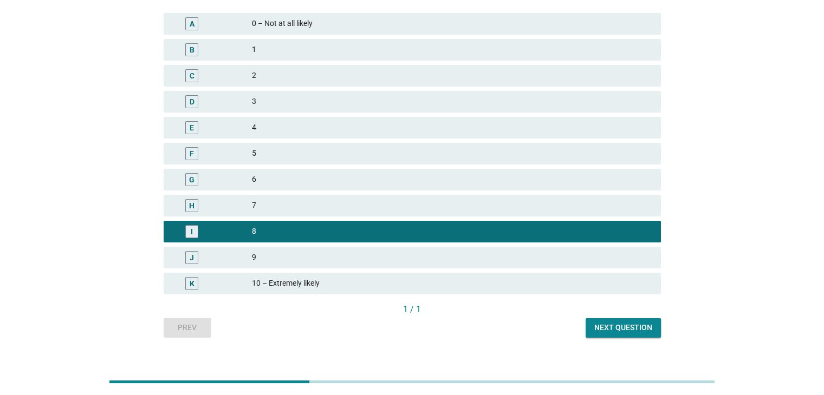
click at [588, 317] on div "1 / 1" at bounding box center [412, 310] width 497 height 15
click at [637, 328] on div "Next question" at bounding box center [623, 327] width 58 height 11
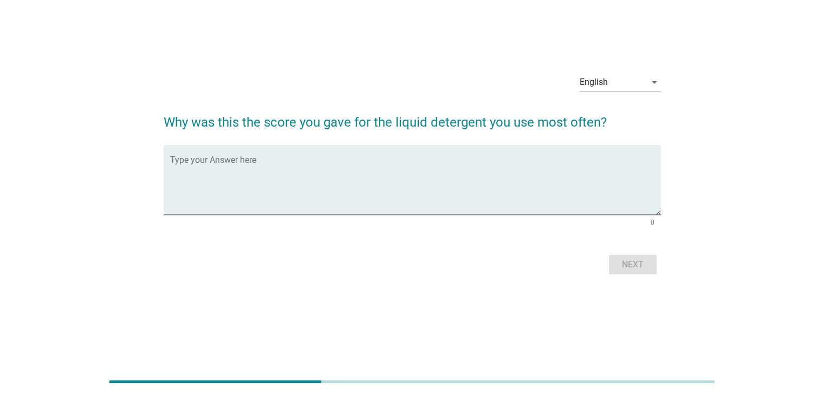
scroll to position [0, 0]
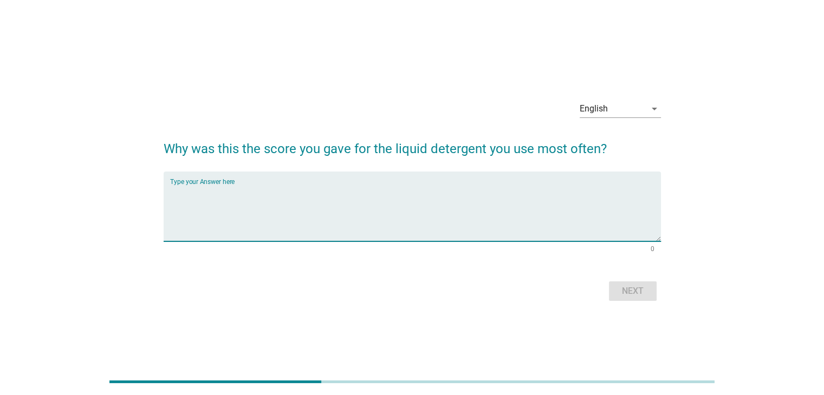
click at [499, 220] on textarea "Type your Answer here" at bounding box center [415, 213] width 491 height 57
type textarea "convenient to use, ease of using, easy to rinse off, clothes smell nice after w…"
click at [635, 282] on button "Next" at bounding box center [633, 292] width 48 height 20
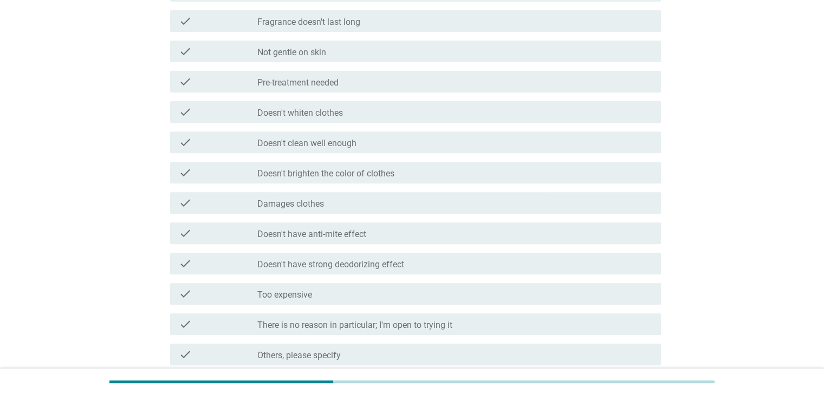
scroll to position [488, 0]
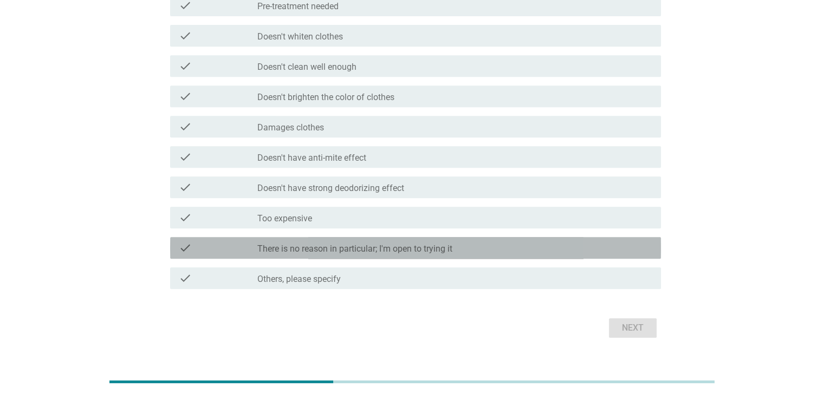
click at [459, 249] on div "check_box_outline_blank There is no reason in particular; I'm open to trying it" at bounding box center [454, 248] width 394 height 13
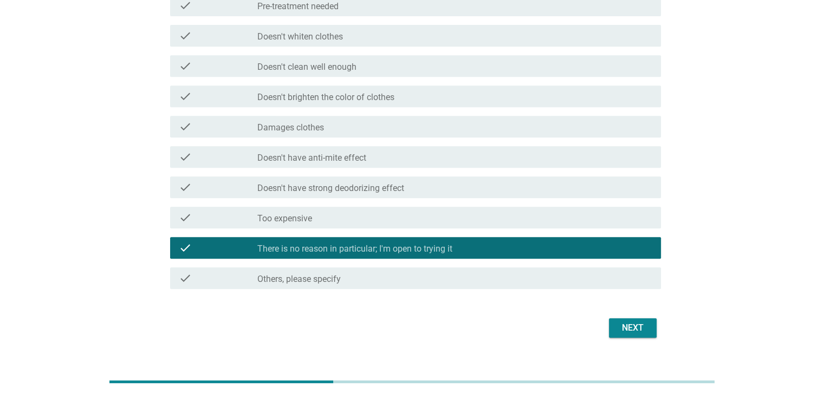
click at [628, 329] on div "Next" at bounding box center [633, 328] width 30 height 13
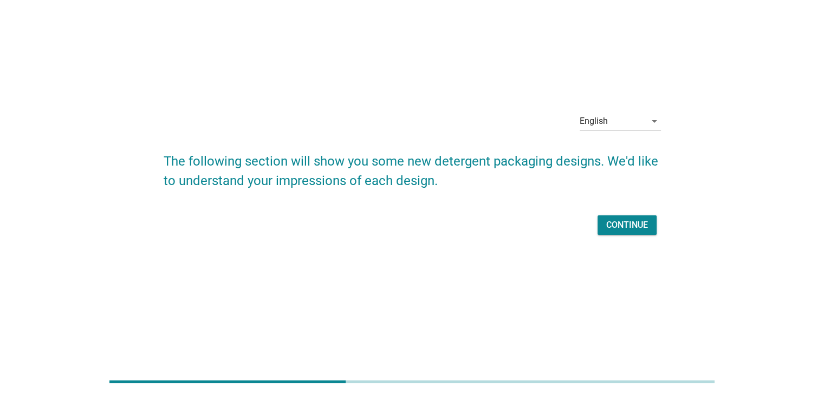
scroll to position [0, 0]
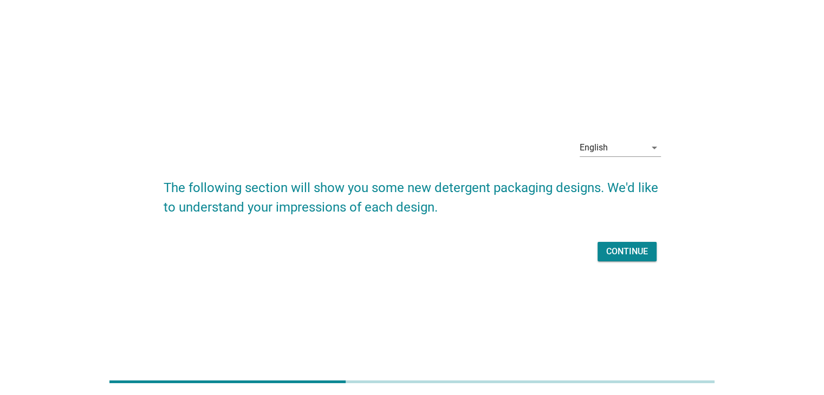
click at [625, 265] on div "English arrow_drop_down The following section will show you some new detergent …" at bounding box center [412, 198] width 515 height 152
click at [626, 255] on div "Continue" at bounding box center [627, 251] width 42 height 13
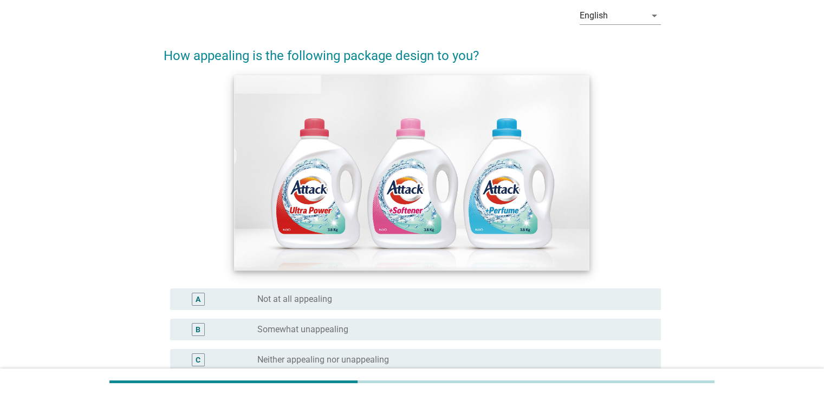
scroll to position [108, 0]
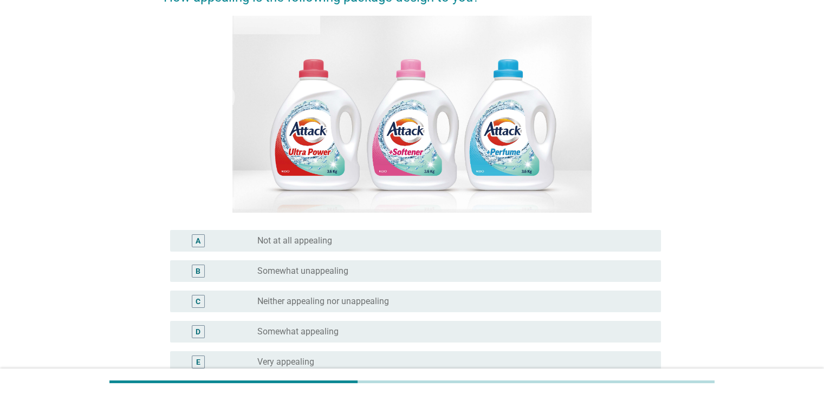
click at [397, 336] on div "radio_button_unchecked Somewhat appealing" at bounding box center [450, 332] width 386 height 11
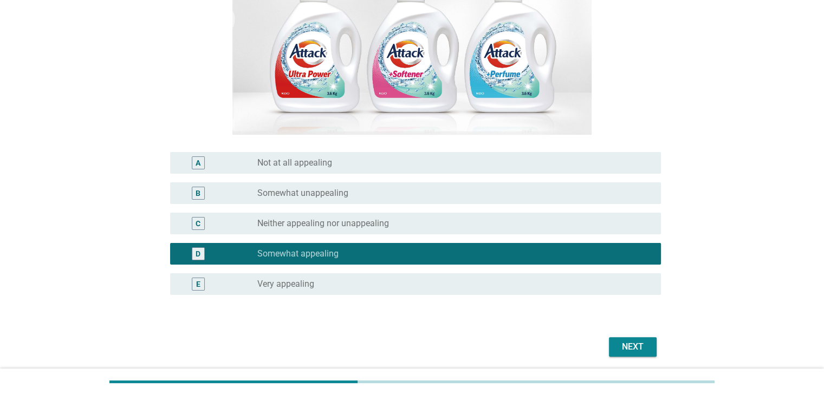
scroll to position [217, 0]
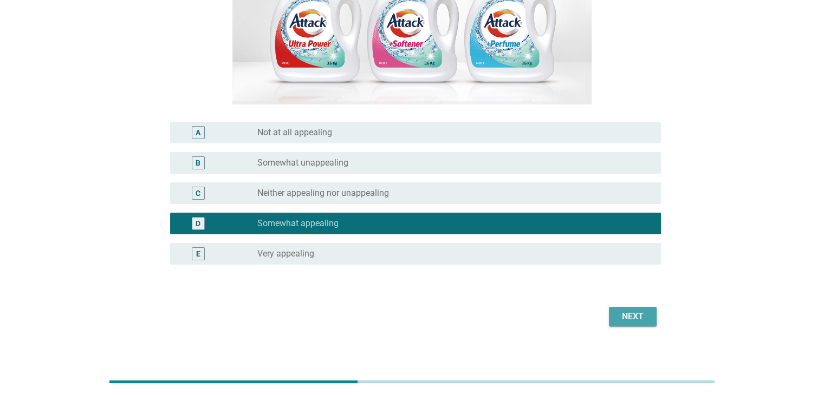
click at [635, 321] on div "Next" at bounding box center [633, 316] width 30 height 13
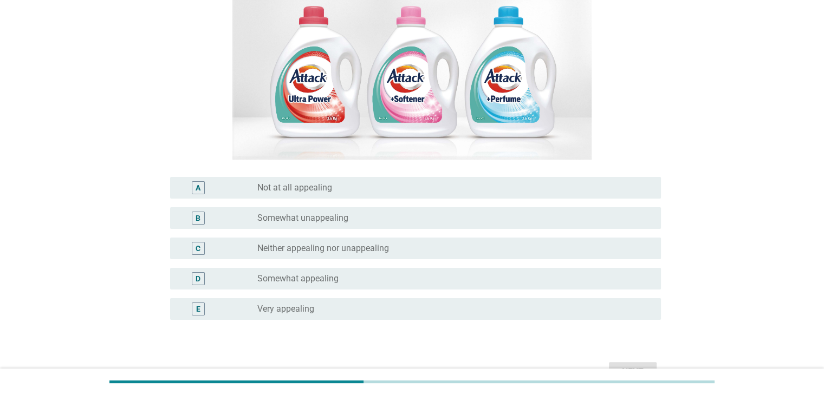
scroll to position [163, 0]
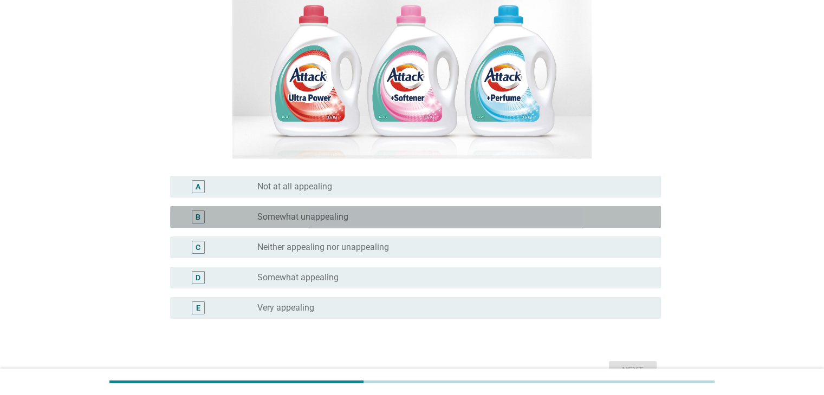
click at [381, 224] on div "radio_button_unchecked Somewhat unappealing" at bounding box center [454, 217] width 394 height 13
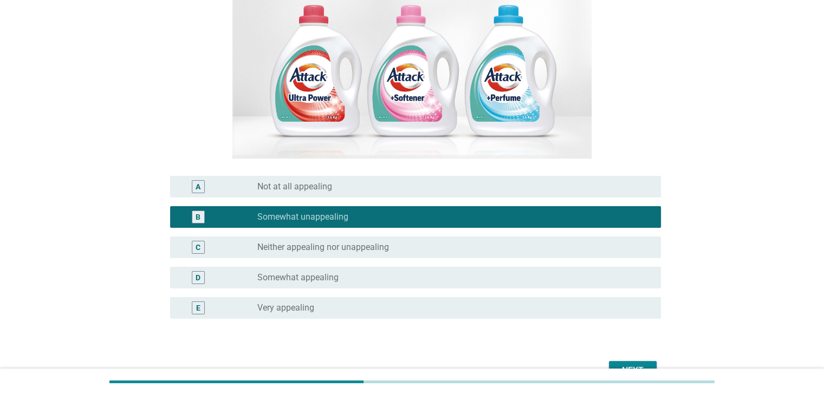
click at [421, 245] on div "radio_button_unchecked Neither appealing nor unappealing" at bounding box center [450, 247] width 386 height 11
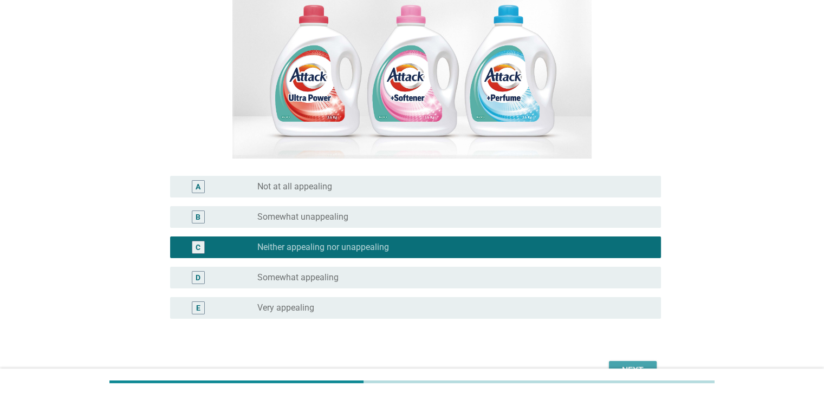
click at [643, 365] on div "Next" at bounding box center [633, 371] width 30 height 13
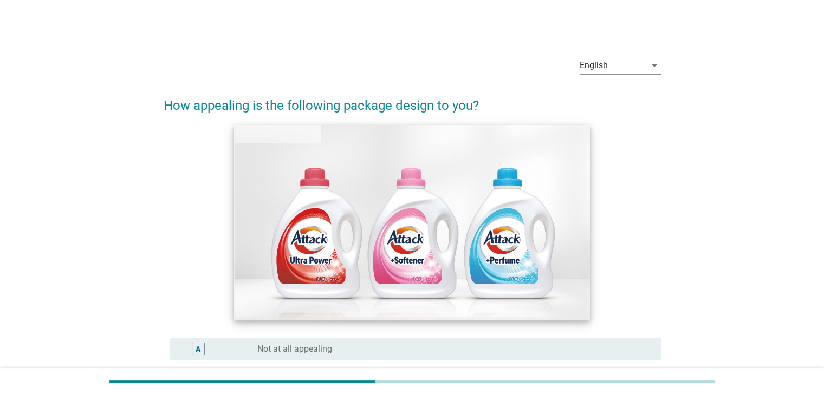
scroll to position [108, 0]
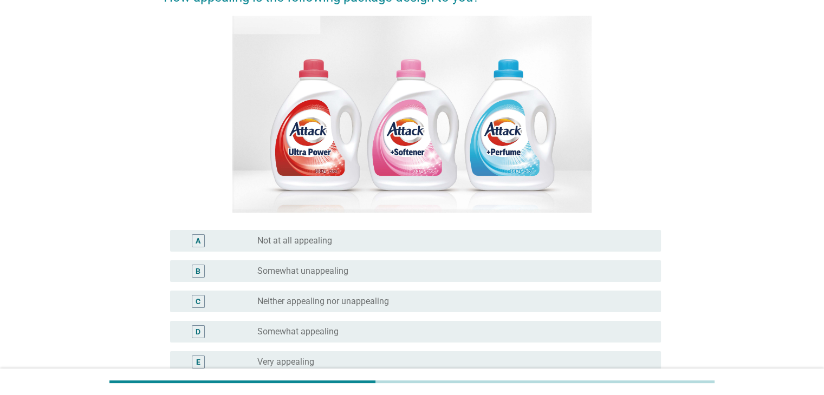
click at [423, 302] on div "radio_button_unchecked Neither appealing nor unappealing" at bounding box center [450, 301] width 386 height 11
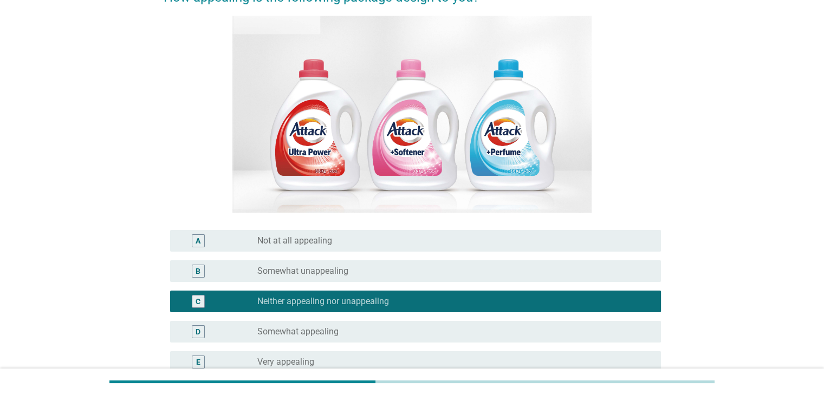
scroll to position [217, 0]
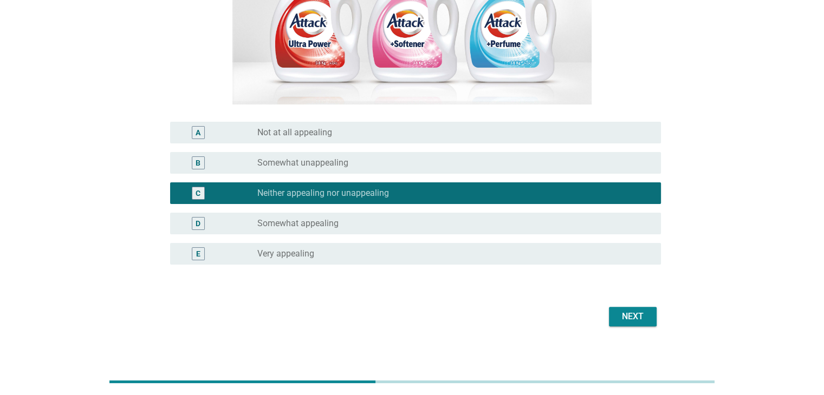
click at [633, 306] on div "Next" at bounding box center [412, 317] width 497 height 26
click at [635, 315] on div "Next" at bounding box center [633, 316] width 30 height 13
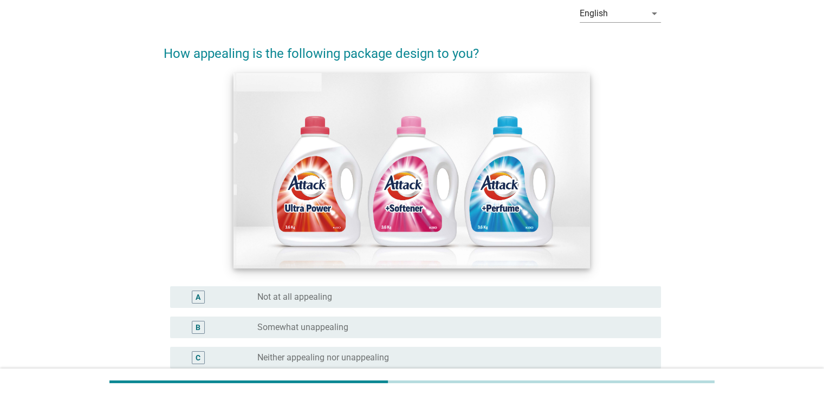
scroll to position [163, 0]
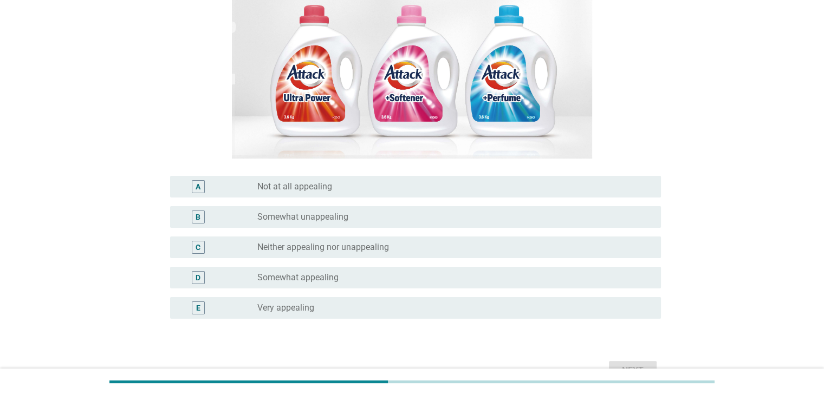
click at [371, 186] on div "radio_button_unchecked Not at all appealing" at bounding box center [450, 186] width 386 height 11
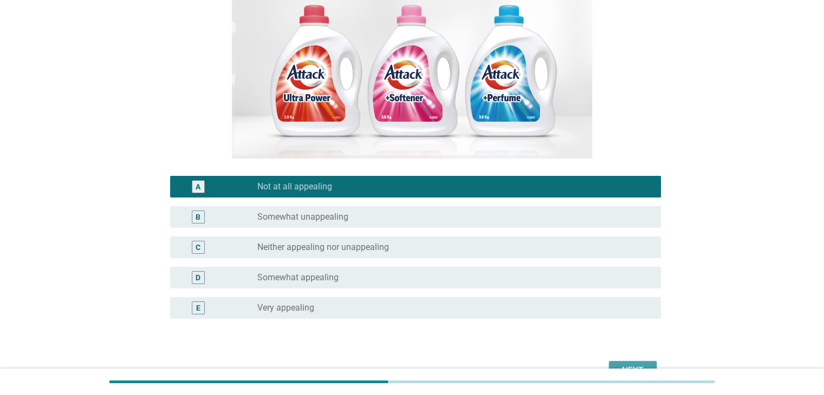
click at [628, 366] on div "Next" at bounding box center [633, 371] width 30 height 13
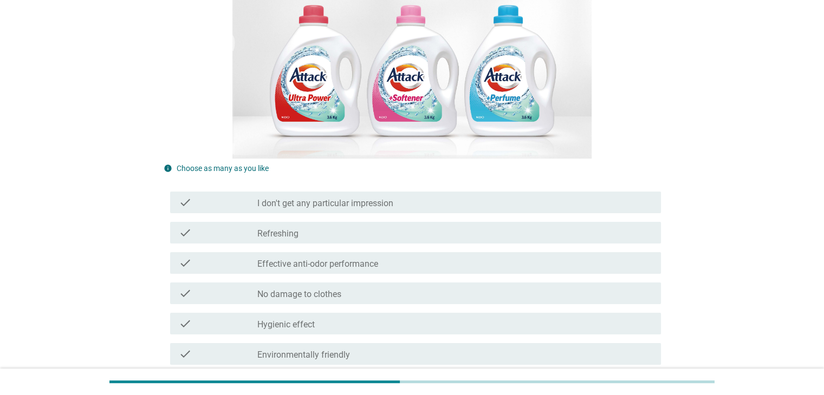
click at [403, 204] on div "check_box_outline_blank I don't get any particular impression" at bounding box center [454, 202] width 394 height 13
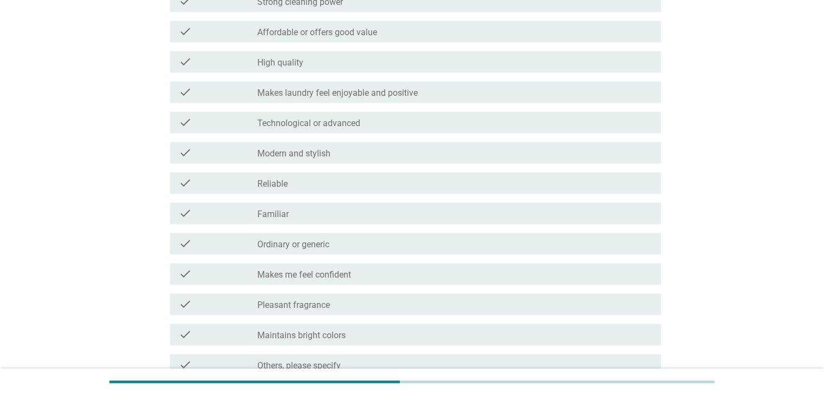
scroll to position [805, 0]
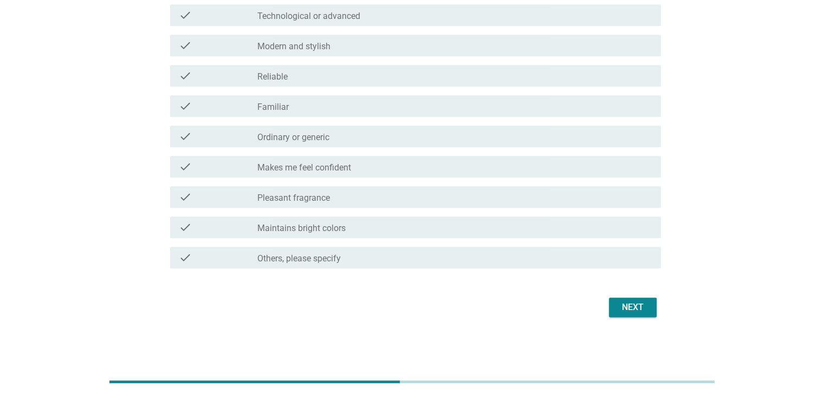
click at [631, 308] on div "Next" at bounding box center [633, 307] width 30 height 13
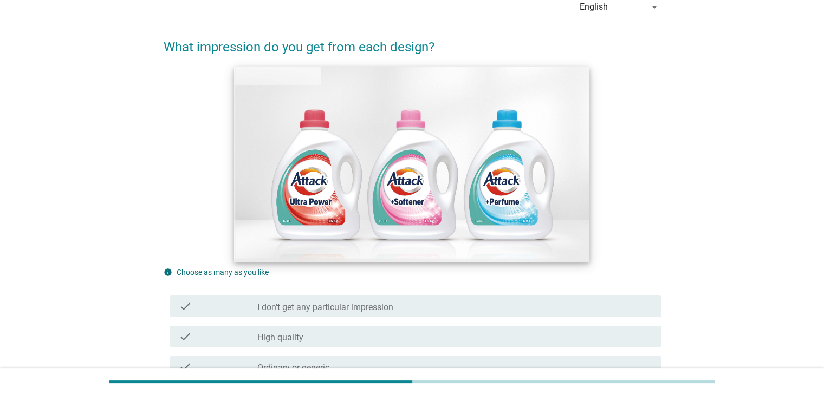
scroll to position [163, 0]
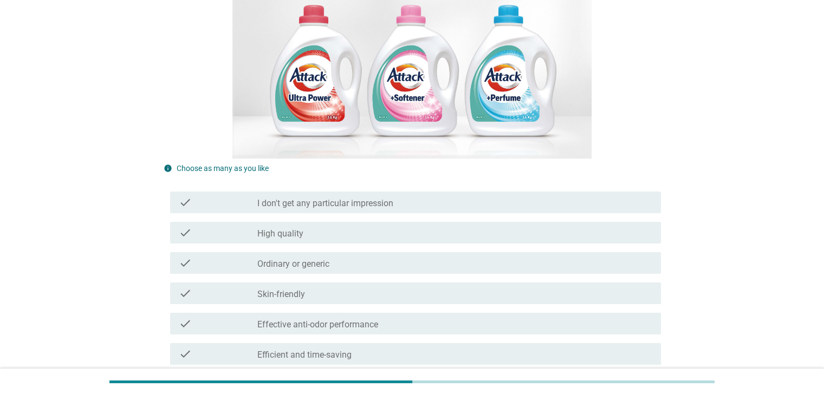
click at [392, 266] on div "check_box_outline_blank Ordinary or generic" at bounding box center [454, 263] width 394 height 13
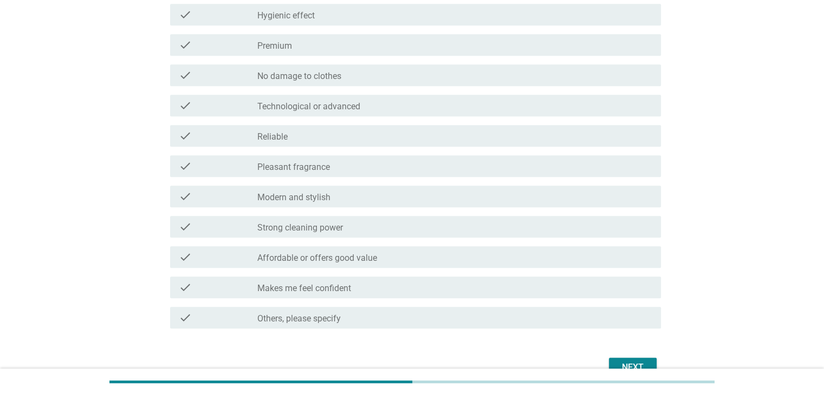
scroll to position [805, 0]
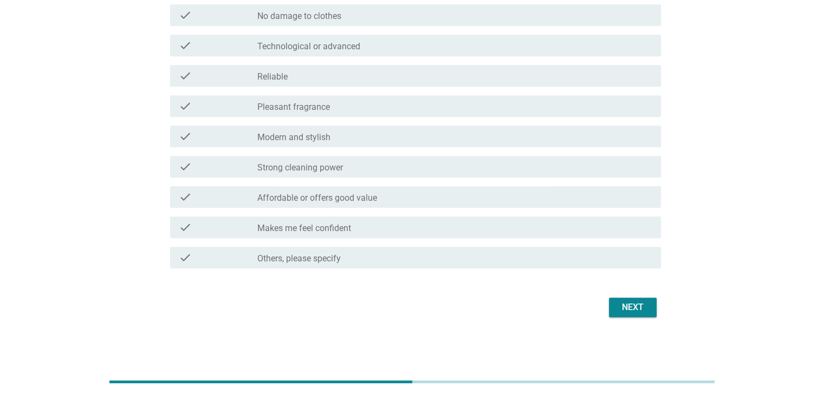
click at [630, 311] on div "Next" at bounding box center [633, 307] width 30 height 13
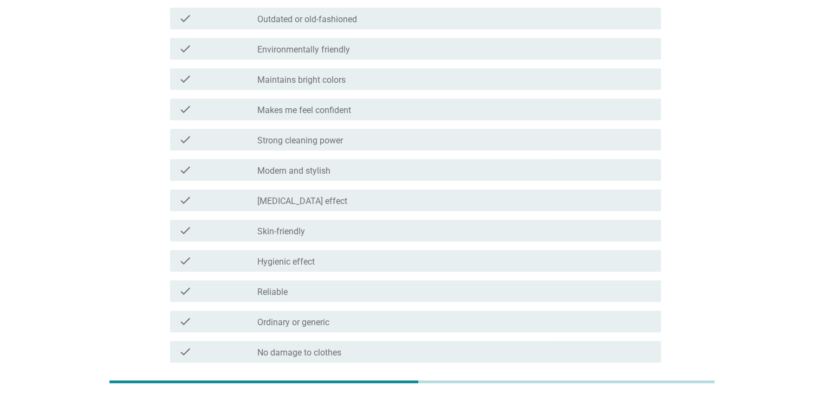
scroll to position [588, 0]
drag, startPoint x: 379, startPoint y: 354, endPoint x: 389, endPoint y: 355, distance: 10.3
click at [379, 355] on div "check_box_outline_blank Reliable" at bounding box center [454, 353] width 394 height 13
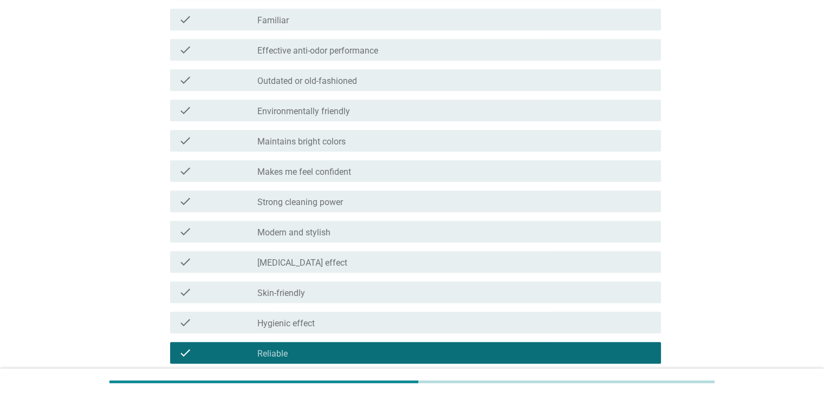
click at [395, 329] on div "check check_box_outline_blank Hygienic effect" at bounding box center [415, 323] width 491 height 22
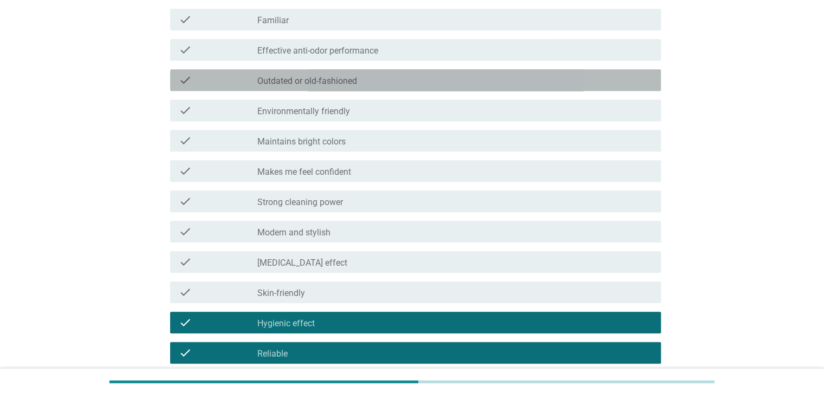
click at [410, 82] on div "check_box_outline_blank Outdated or old-fashioned" at bounding box center [454, 80] width 394 height 13
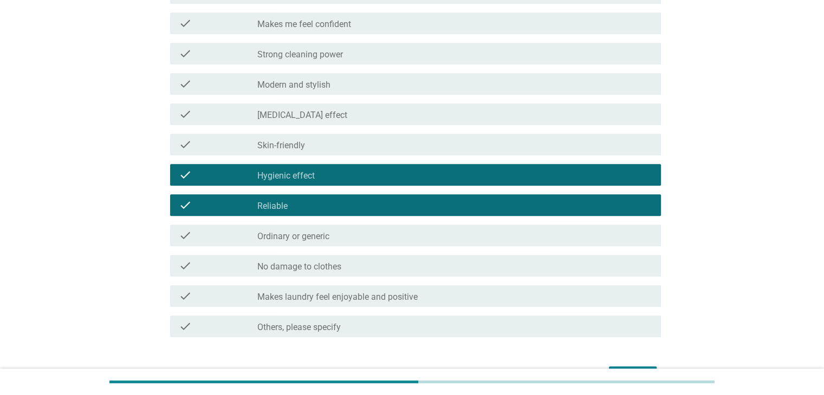
scroll to position [805, 0]
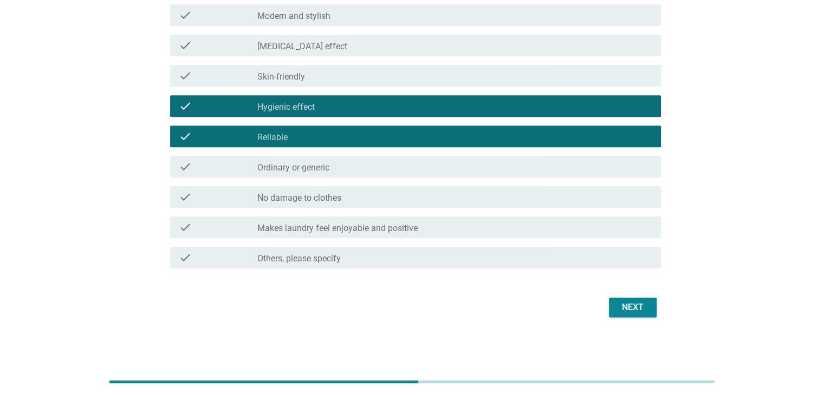
click at [641, 305] on div "Next" at bounding box center [633, 307] width 30 height 13
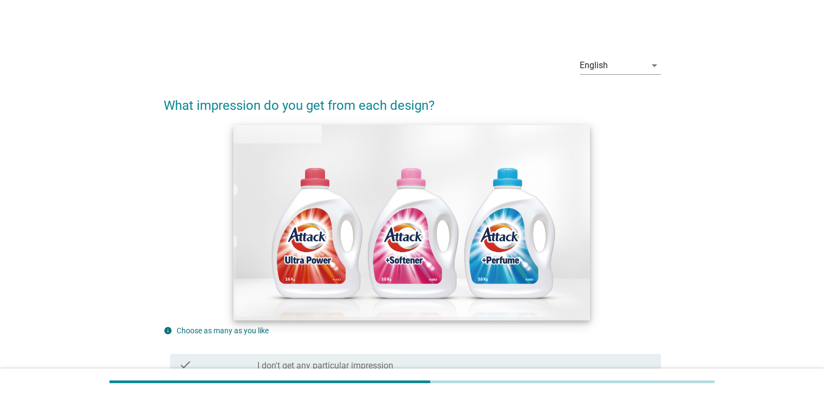
scroll to position [217, 0]
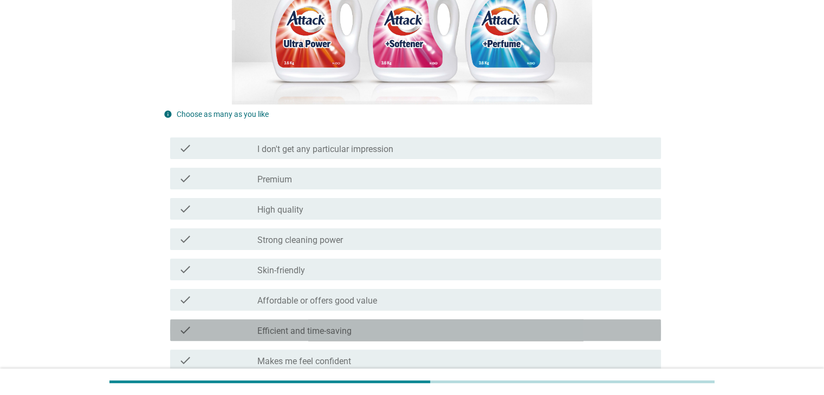
click at [333, 332] on label "Efficient and time-saving" at bounding box center [304, 331] width 94 height 11
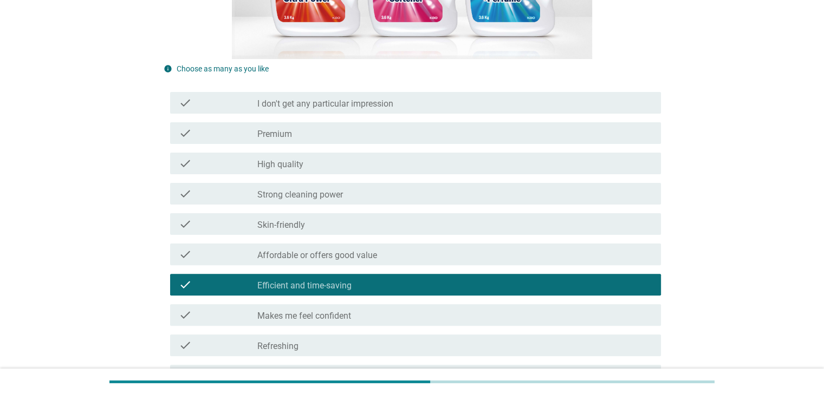
scroll to position [379, 0]
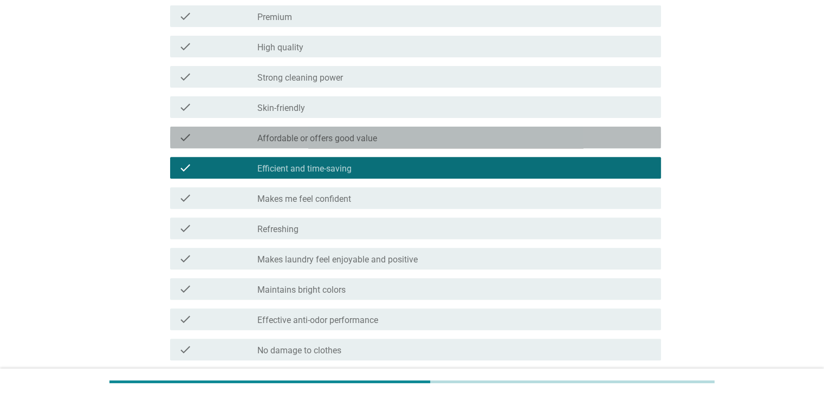
click at [366, 137] on label "Affordable or offers good value" at bounding box center [317, 138] width 120 height 11
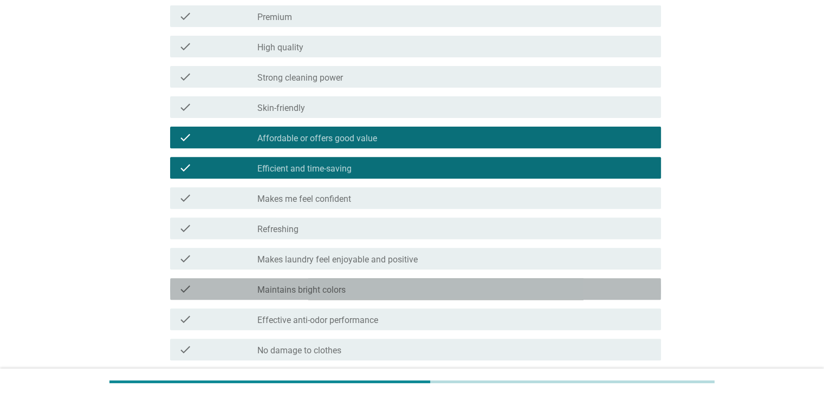
click at [363, 296] on div "check check_box_outline_blank Maintains bright colors" at bounding box center [415, 289] width 491 height 22
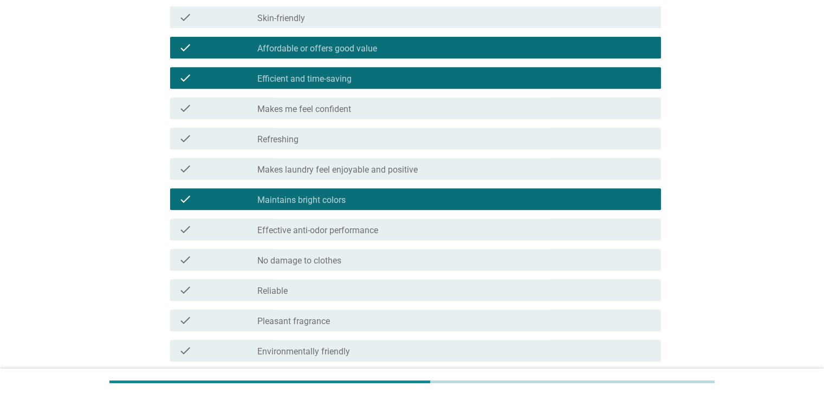
scroll to position [542, 0]
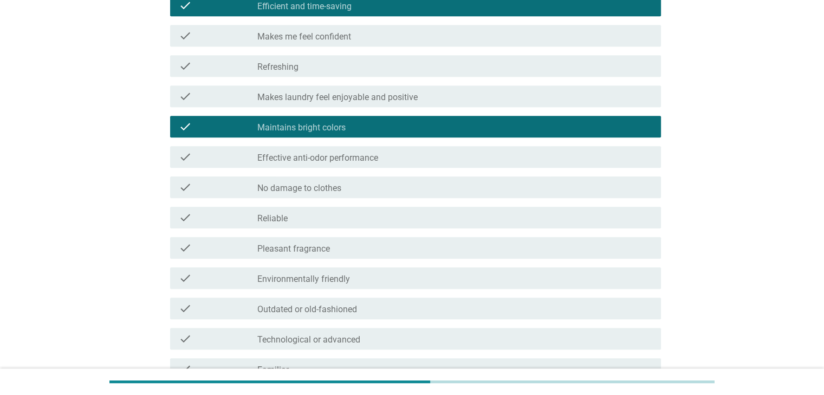
click at [353, 192] on div "check_box_outline_blank No damage to clothes" at bounding box center [454, 187] width 394 height 13
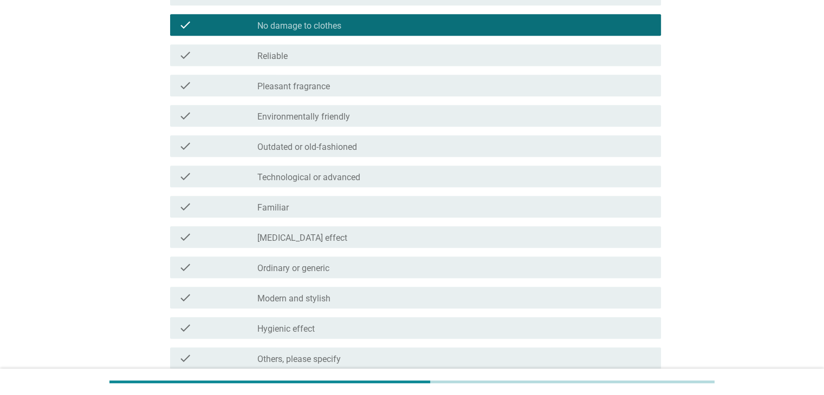
scroll to position [805, 0]
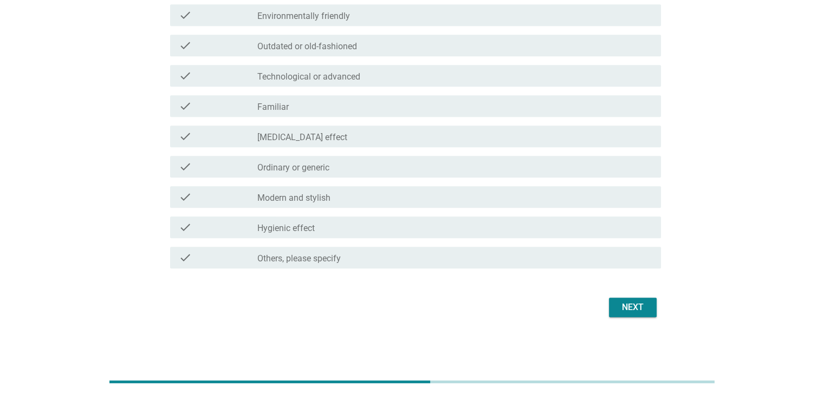
click at [388, 229] on div "check_box_outline_blank Hygienic effect" at bounding box center [454, 227] width 394 height 13
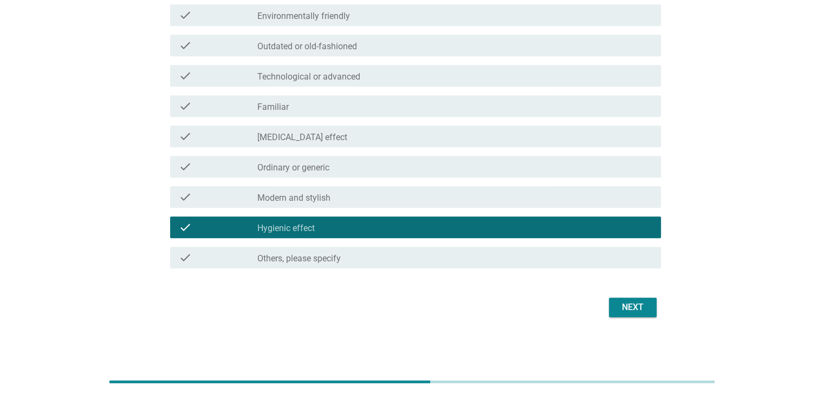
click at [535, 171] on div "check_box_outline_blank Ordinary or generic" at bounding box center [454, 166] width 394 height 13
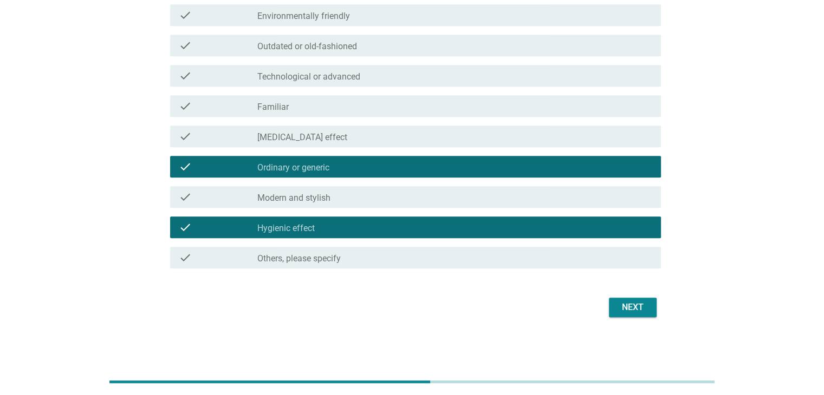
click at [626, 300] on button "Next" at bounding box center [633, 308] width 48 height 20
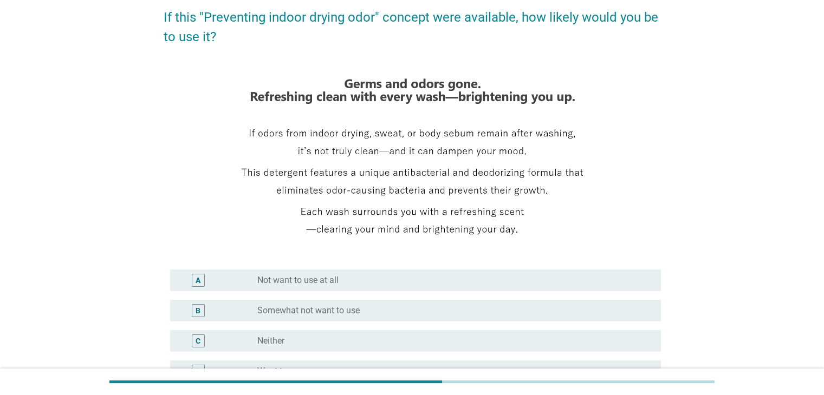
scroll to position [163, 0]
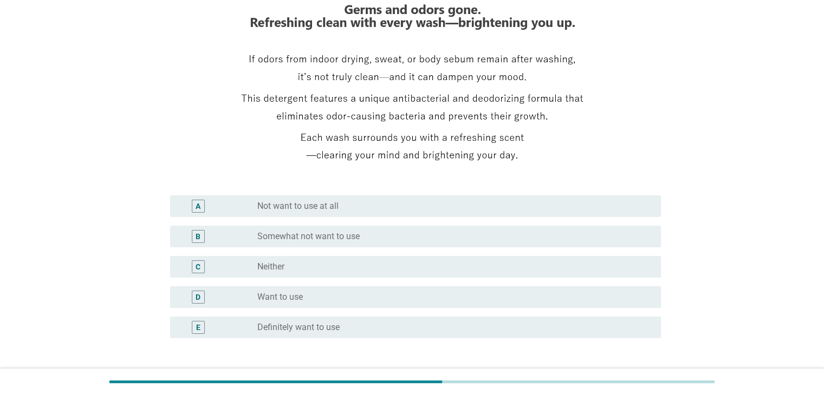
click at [423, 300] on div "radio_button_unchecked Want to use" at bounding box center [450, 297] width 386 height 11
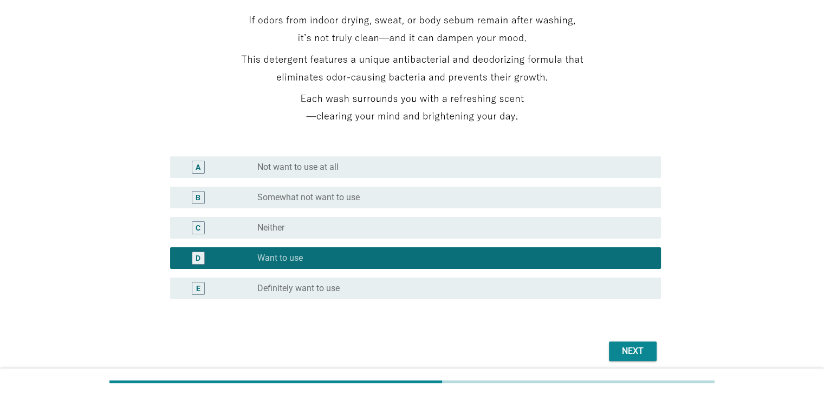
scroll to position [245, 0]
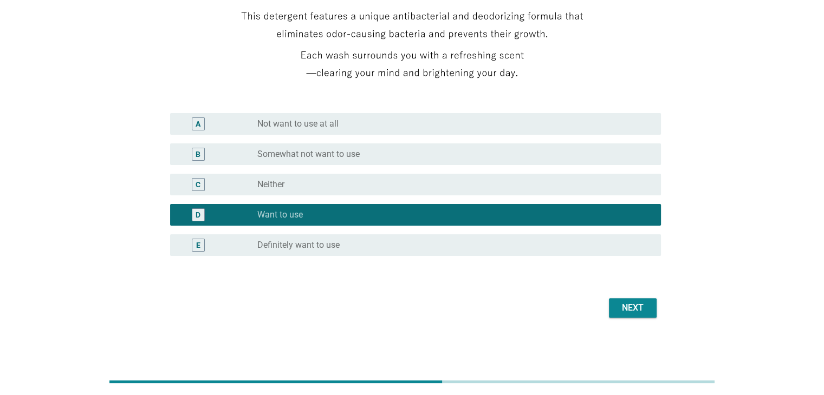
click at [451, 249] on div "radio_button_unchecked Definitely want to use" at bounding box center [450, 245] width 386 height 11
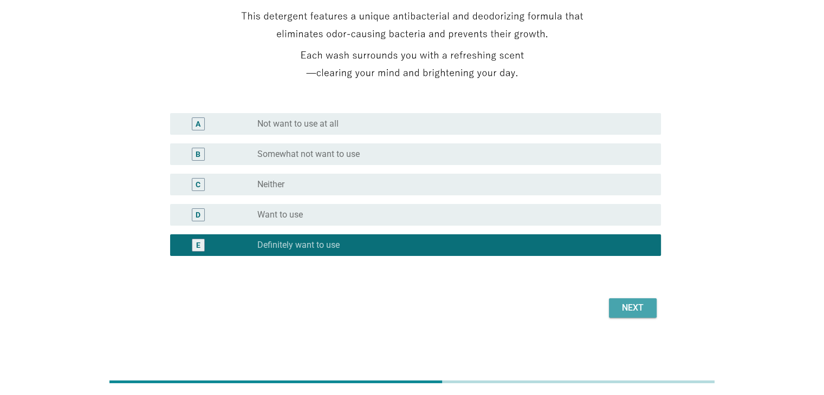
click at [643, 313] on div "Next" at bounding box center [633, 308] width 30 height 13
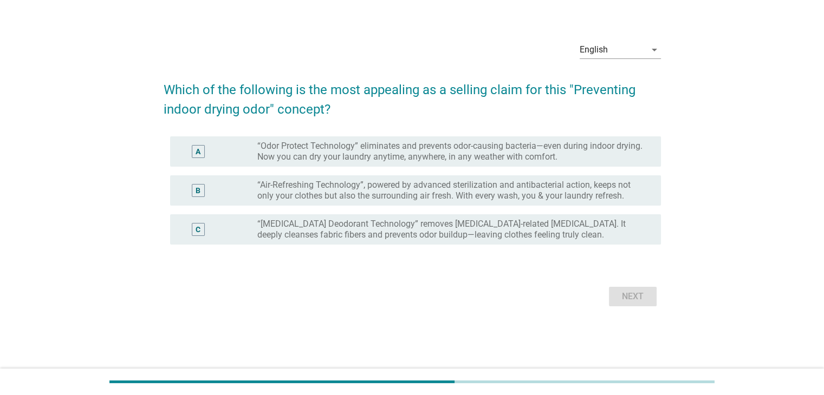
scroll to position [0, 0]
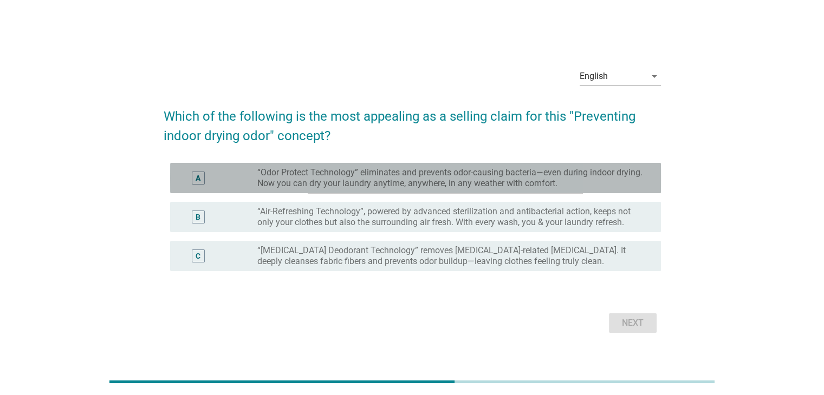
click at [594, 181] on label "“Odor Protect Technology” eliminates and prevents odor-causing bacteria—even du…" at bounding box center [450, 178] width 386 height 22
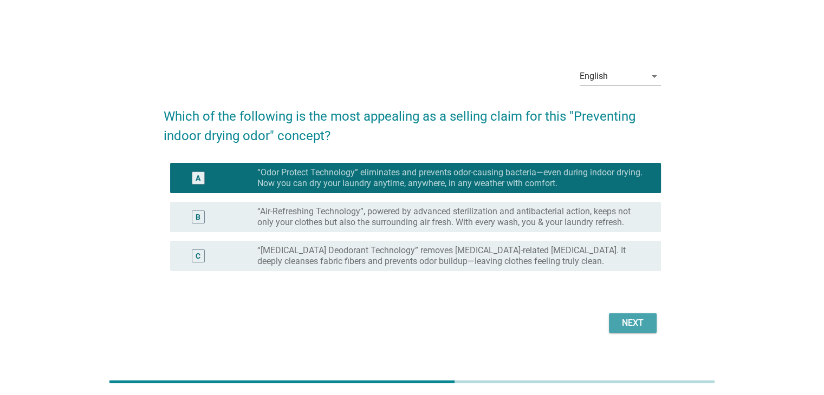
click at [641, 323] on div "Next" at bounding box center [633, 323] width 30 height 13
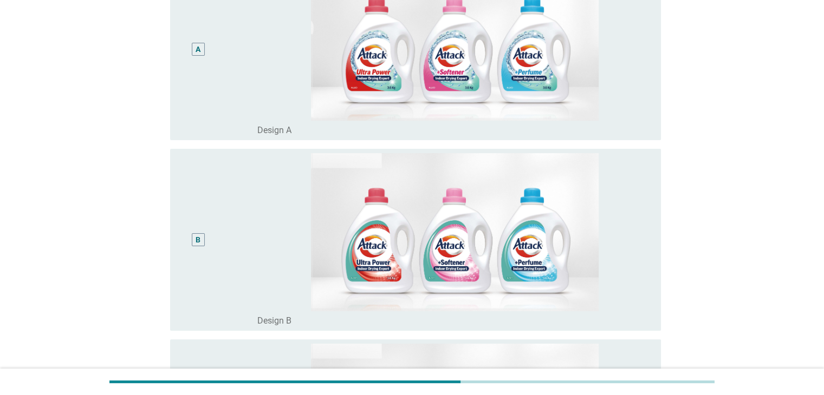
scroll to position [108, 0]
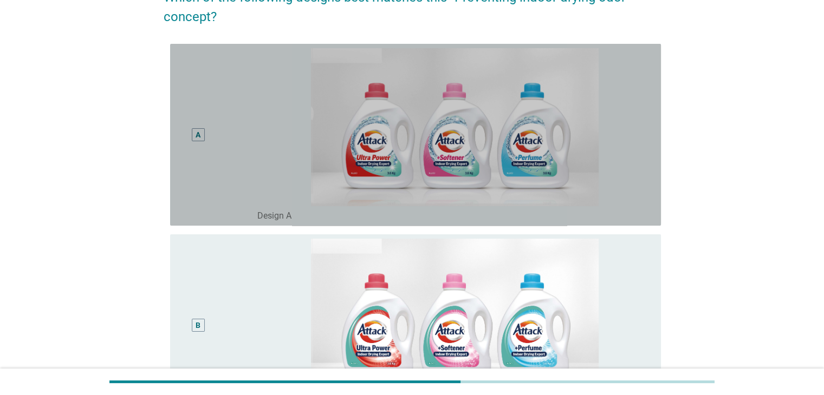
click at [195, 133] on div "A" at bounding box center [198, 134] width 13 height 13
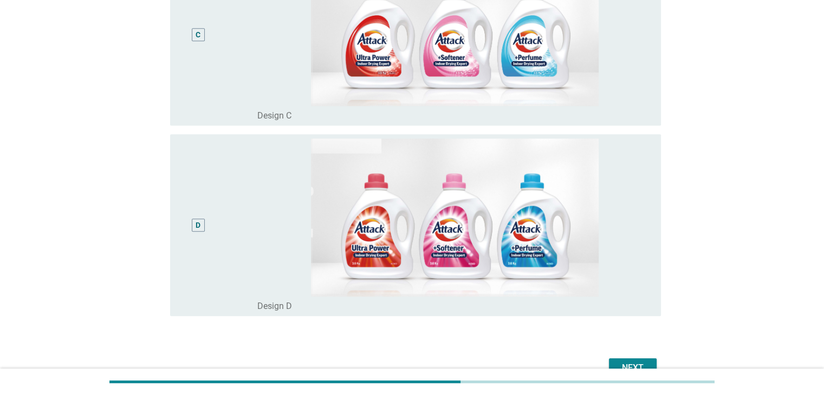
scroll to position [650, 0]
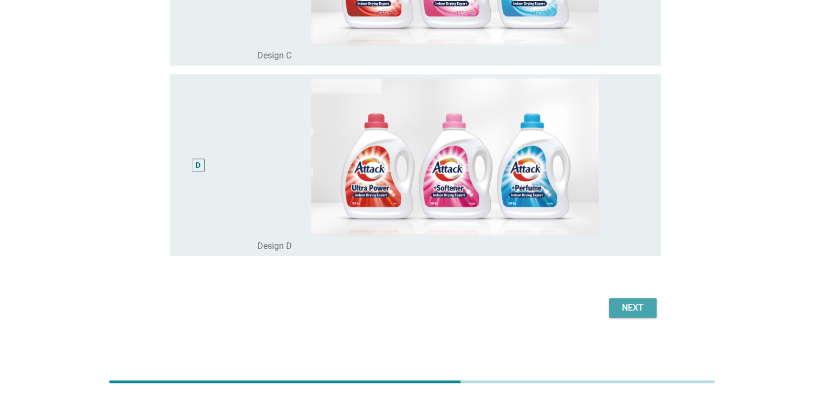
click at [647, 307] on div "Next" at bounding box center [633, 308] width 30 height 13
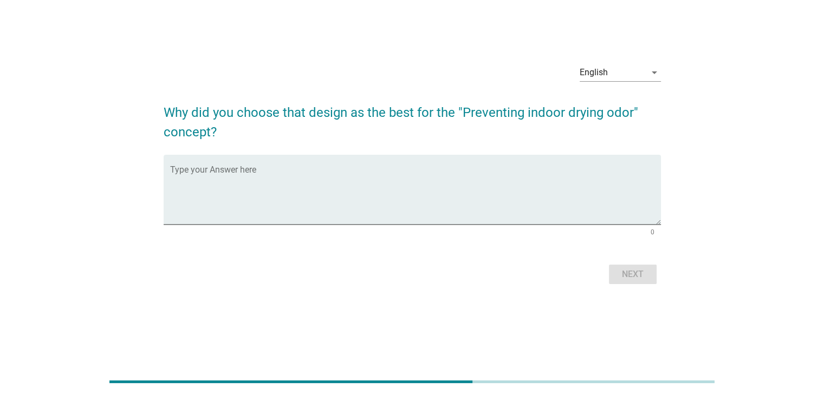
scroll to position [0, 0]
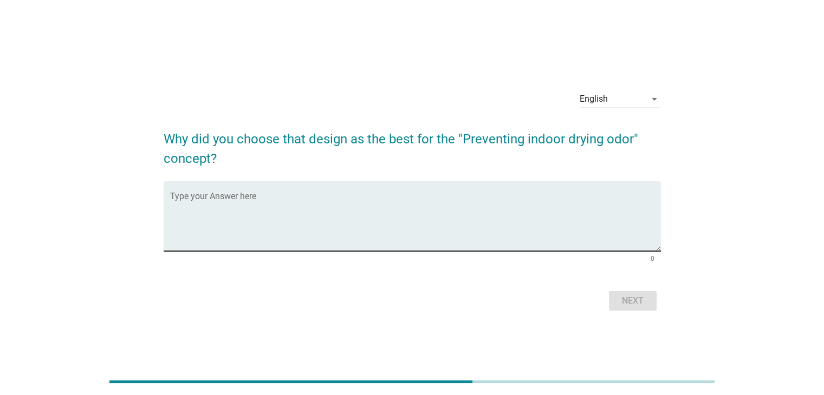
click at [452, 210] on textarea "Type your Answer here" at bounding box center [415, 222] width 491 height 57
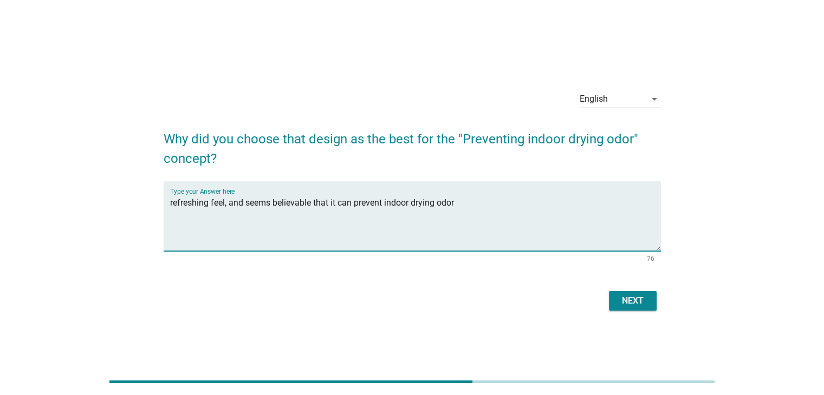
type textarea "refreshing feel, and seems believable that it can prevent indoor drying odor"
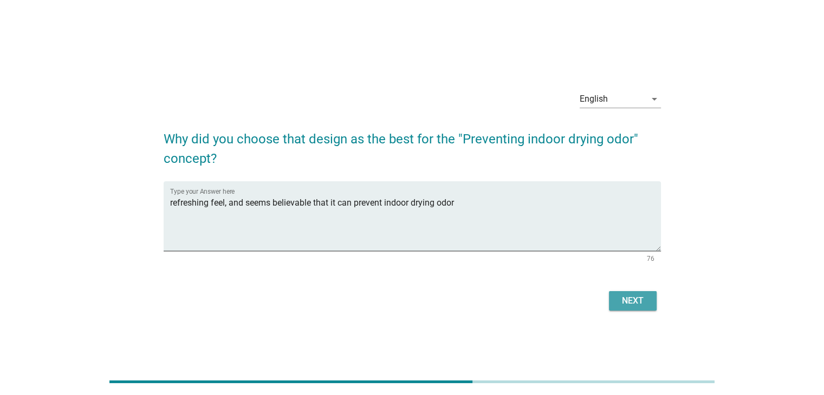
click at [637, 296] on div "Next" at bounding box center [633, 301] width 30 height 13
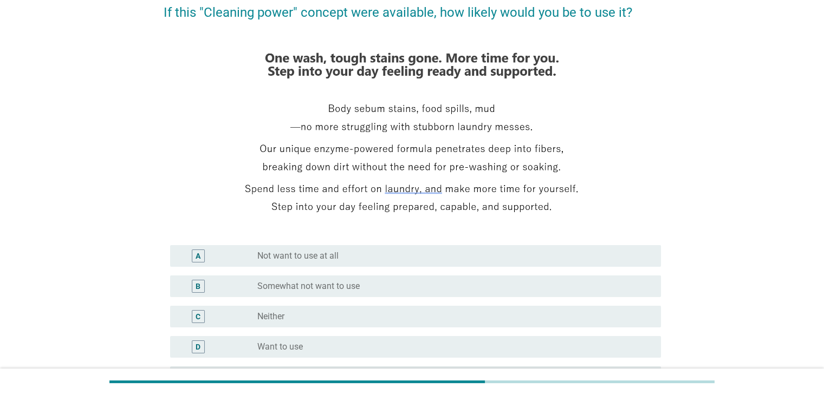
scroll to position [163, 0]
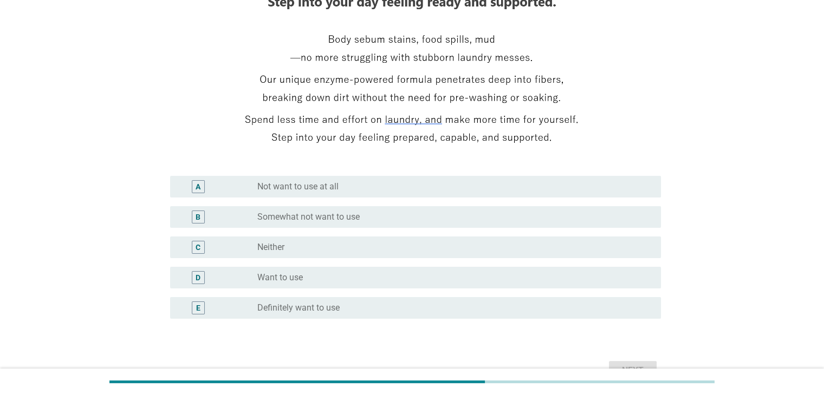
click at [459, 312] on div "radio_button_unchecked Definitely want to use" at bounding box center [450, 308] width 386 height 11
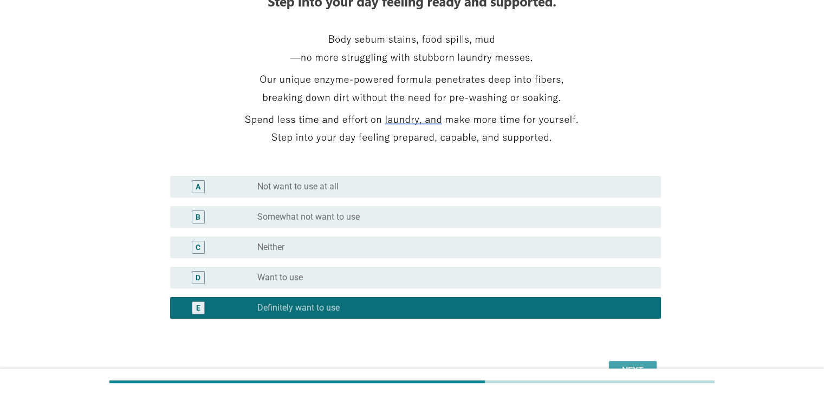
click at [634, 364] on button "Next" at bounding box center [633, 371] width 48 height 20
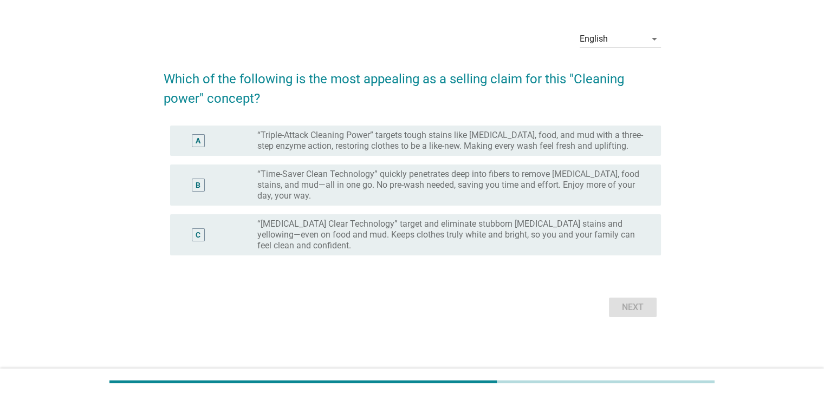
scroll to position [0, 0]
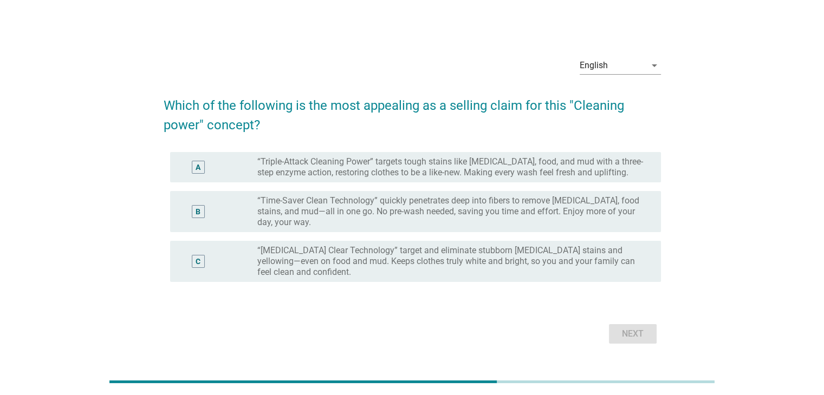
click at [554, 222] on label "“Time-Saver Clean Technology” quickly penetrates deep into fibers to remove [ME…" at bounding box center [450, 212] width 386 height 33
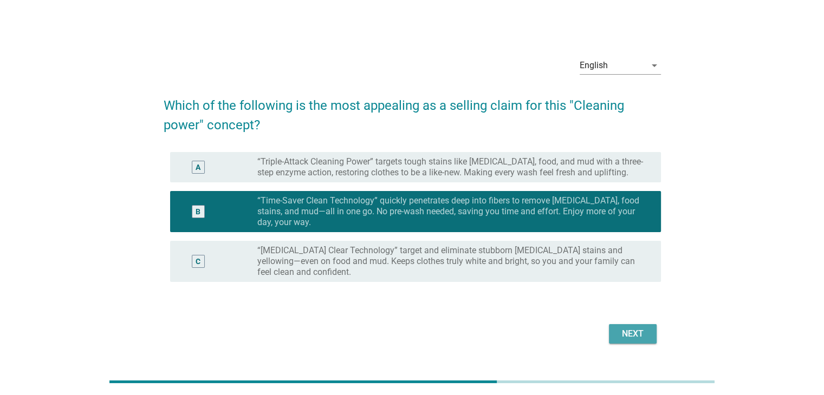
click at [637, 328] on div "Next" at bounding box center [633, 334] width 30 height 13
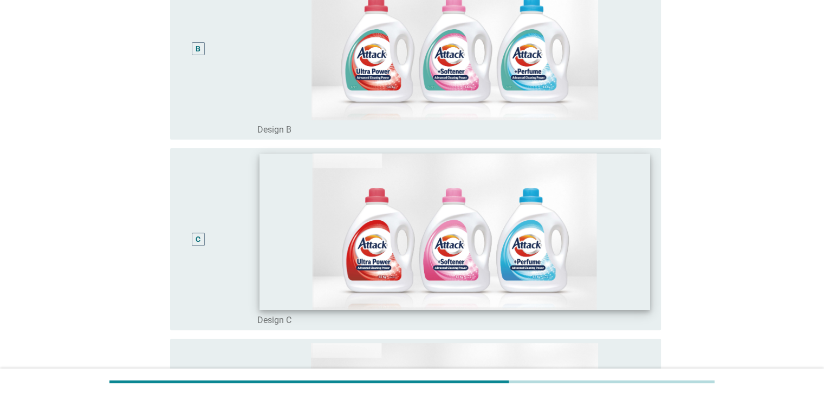
scroll to position [325, 0]
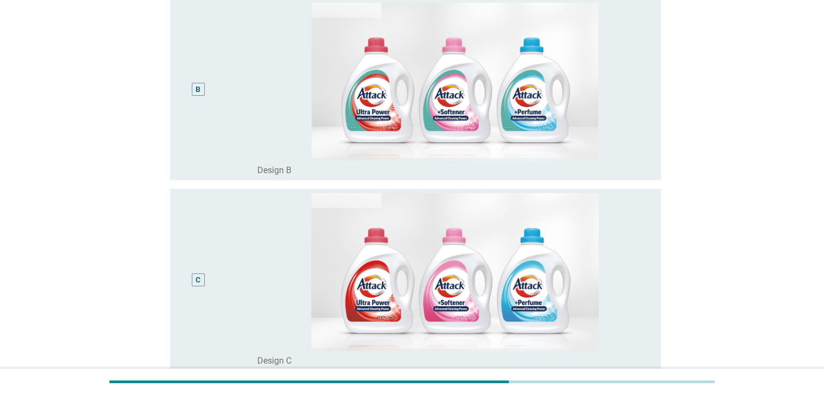
click at [196, 93] on div "B" at bounding box center [198, 88] width 5 height 11
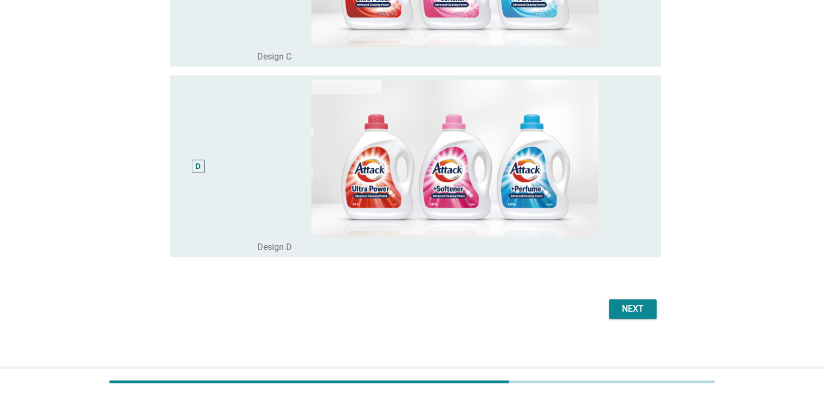
scroll to position [631, 0]
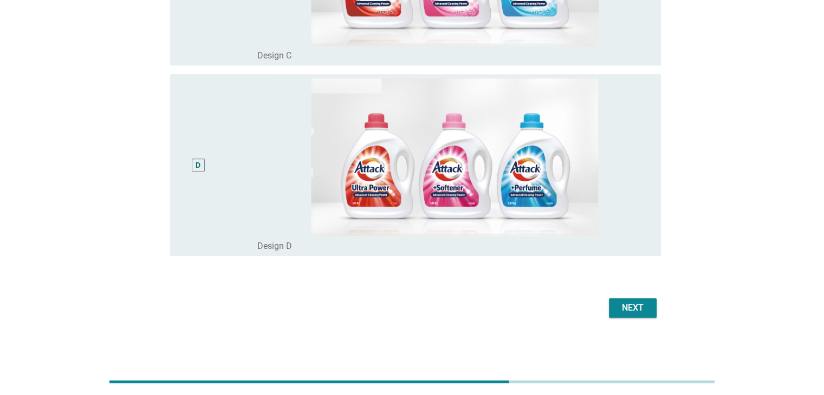
click at [646, 313] on div "Next" at bounding box center [633, 308] width 30 height 13
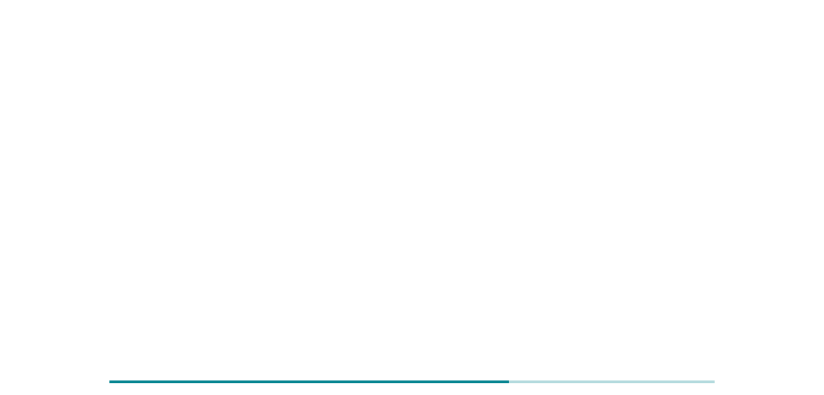
scroll to position [0, 0]
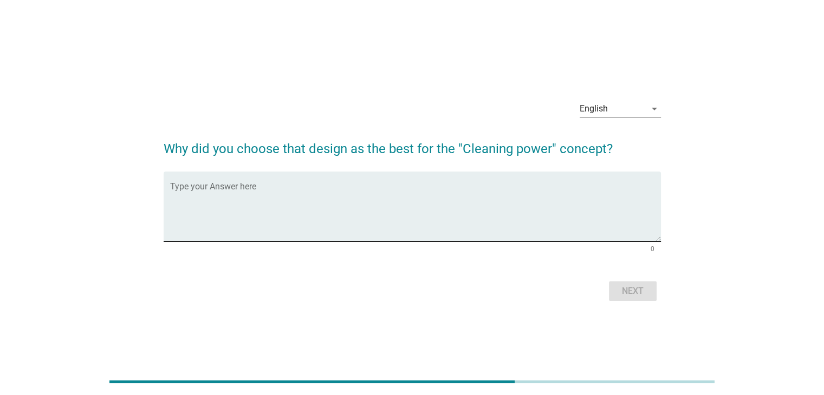
click at [412, 204] on textarea "Type your Answer here" at bounding box center [415, 213] width 491 height 57
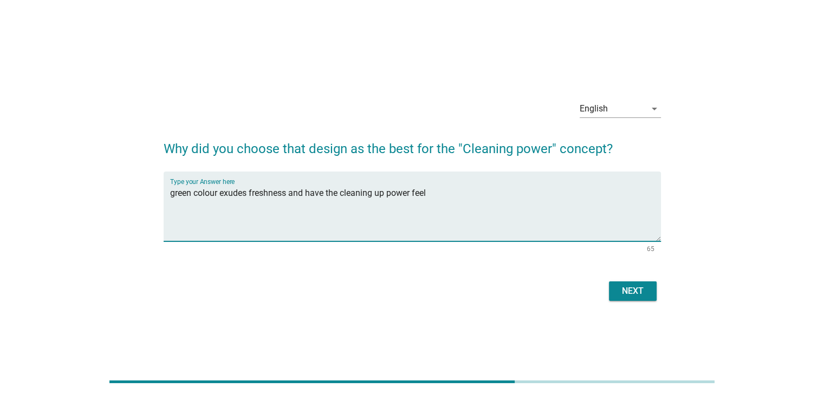
type textarea "green colour exudes freshness and have the cleaning up power feel"
click at [632, 296] on div "Next" at bounding box center [633, 291] width 30 height 13
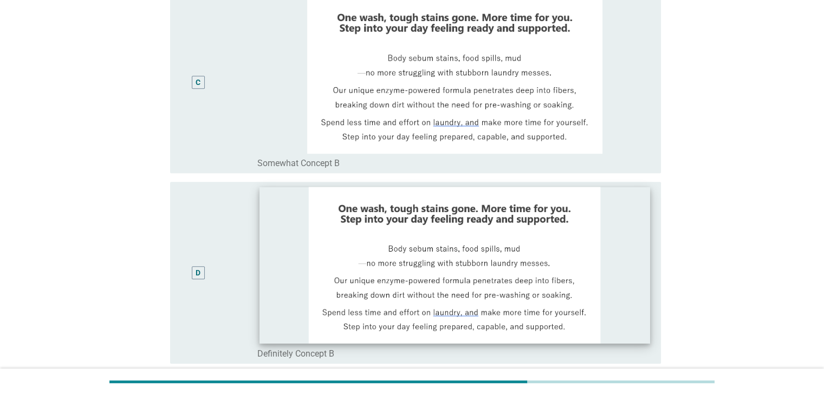
scroll to position [542, 0]
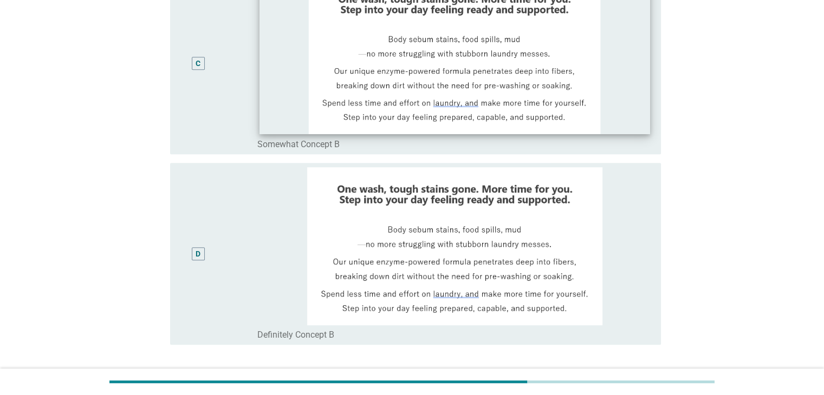
click at [581, 120] on img at bounding box center [454, 55] width 391 height 157
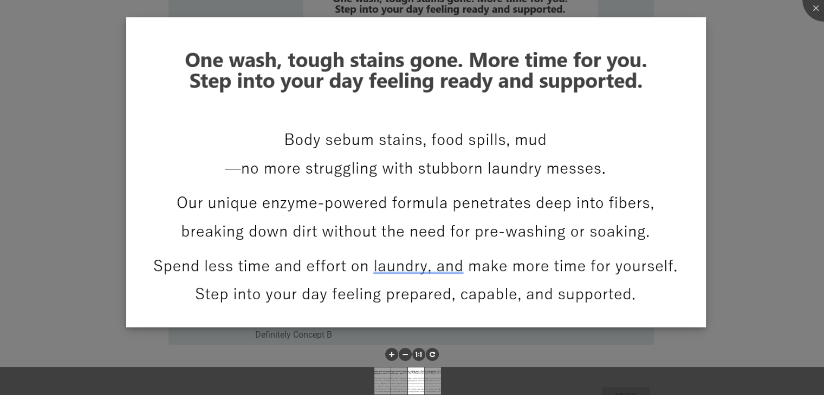
scroll to position [596, 0]
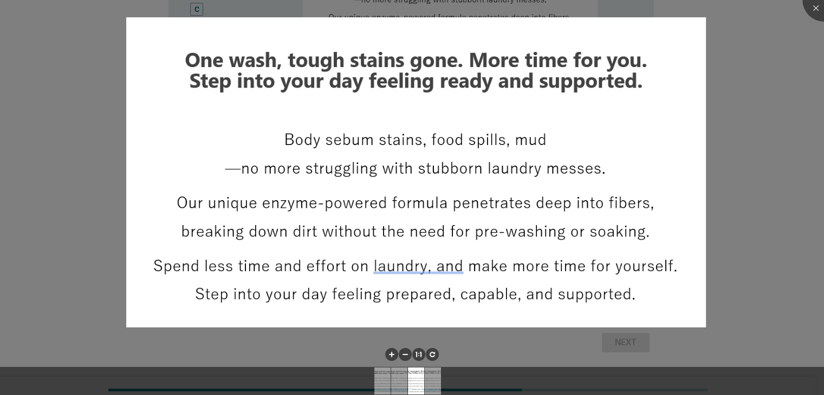
click at [802, 12] on div at bounding box center [412, 197] width 824 height 395
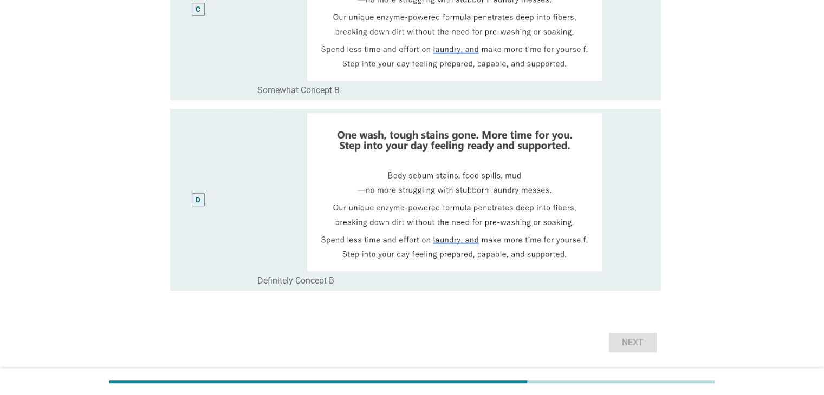
click at [203, 12] on div "C" at bounding box center [198, 9] width 13 height 13
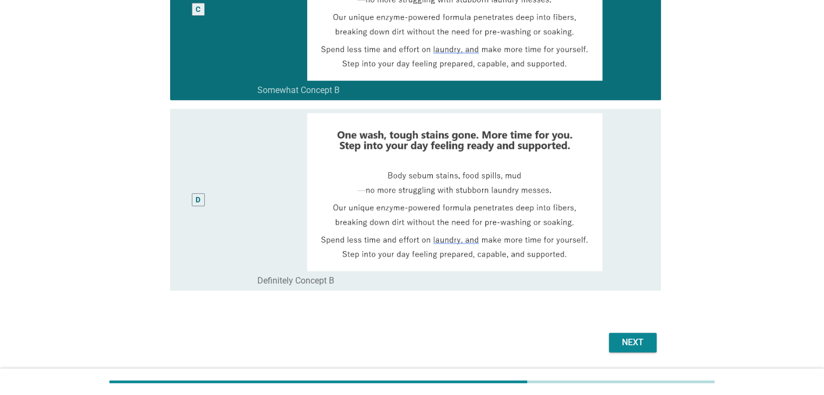
click at [634, 343] on div "Next" at bounding box center [633, 342] width 30 height 13
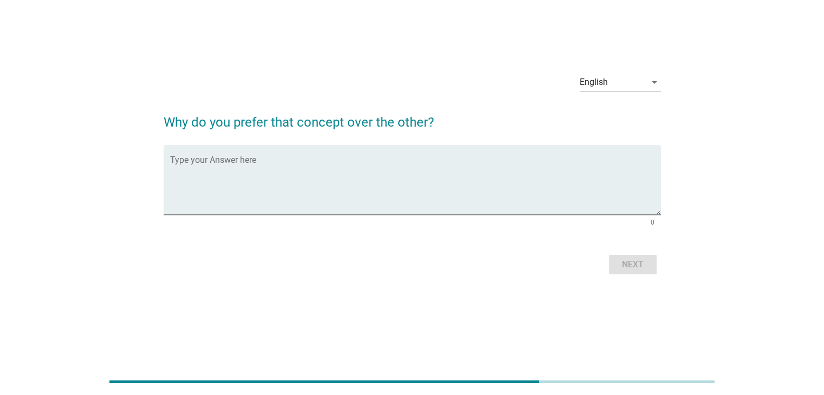
scroll to position [0, 0]
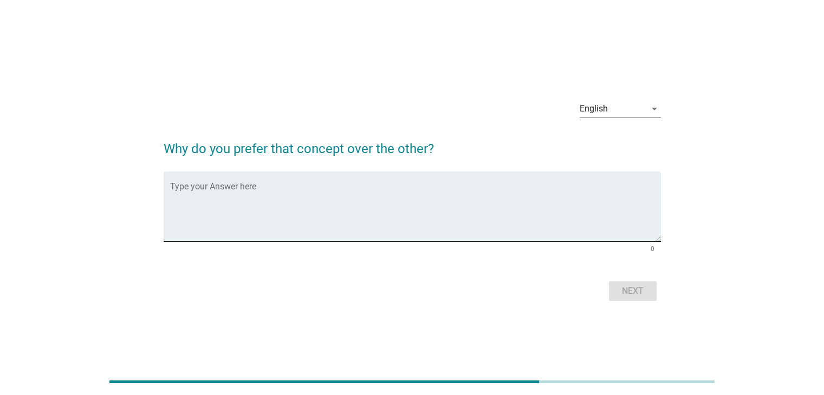
click at [497, 212] on textarea "Type your Answer here" at bounding box center [415, 213] width 491 height 57
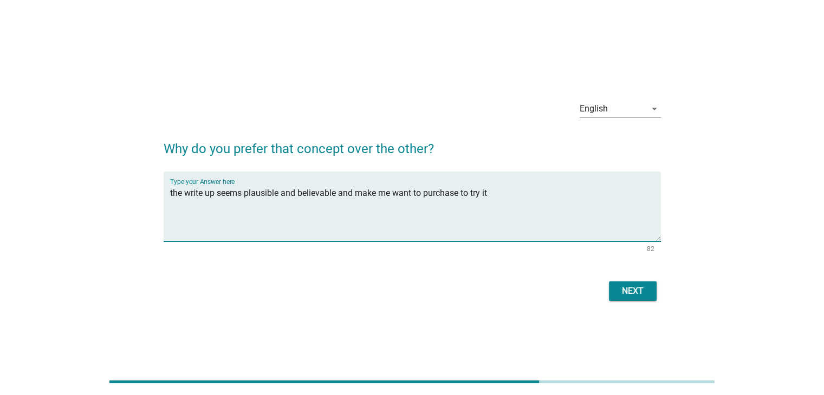
type textarea "the write up seems plausible and believable and make me want to purchase to try…"
click at [641, 296] on div "Next" at bounding box center [633, 291] width 30 height 13
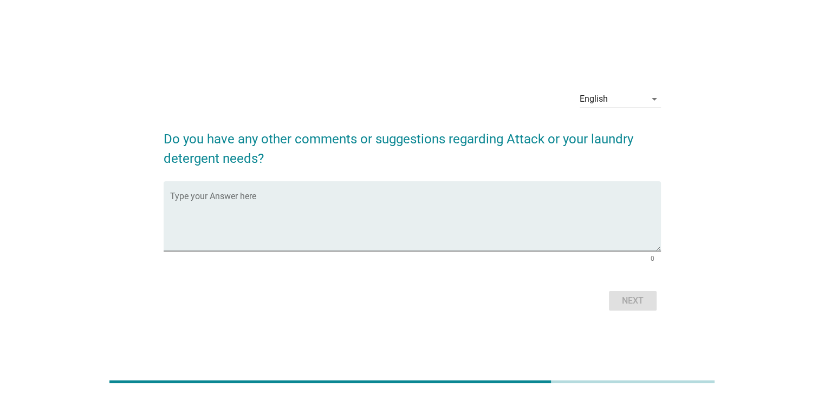
click at [636, 305] on div "Next" at bounding box center [412, 301] width 497 height 26
click at [332, 204] on textarea "Type your Answer here" at bounding box center [415, 222] width 491 height 57
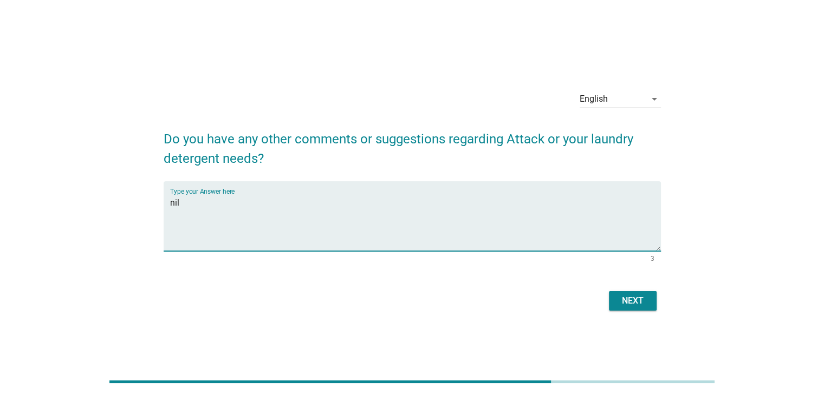
type textarea "nil"
click at [635, 301] on div "Next" at bounding box center [633, 301] width 30 height 13
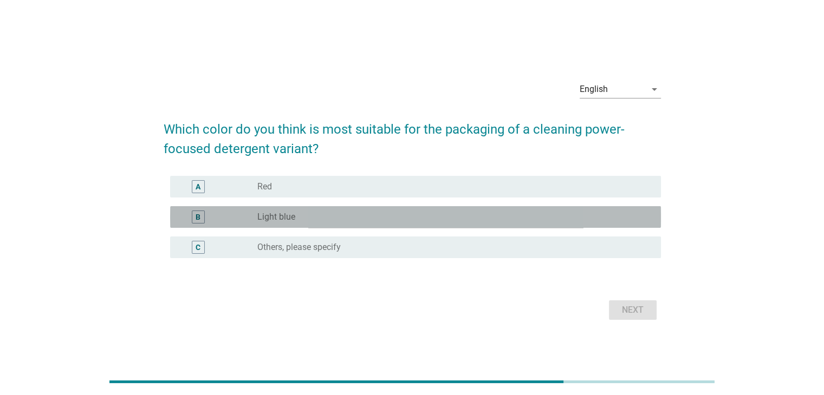
click at [355, 222] on div "radio_button_unchecked Light blue" at bounding box center [450, 217] width 386 height 11
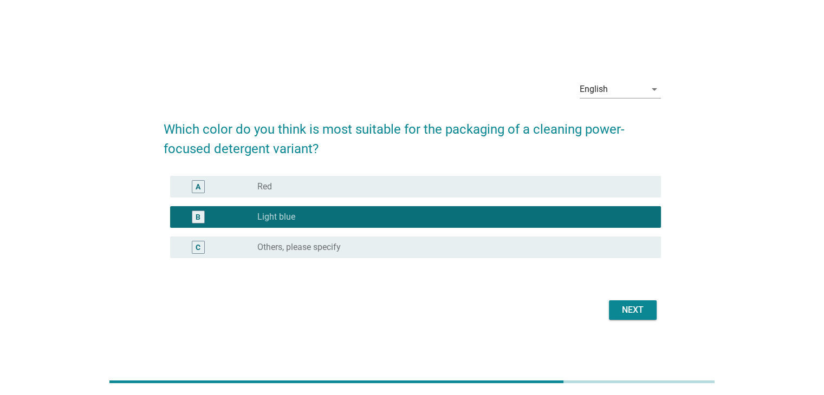
click at [625, 313] on div "Next" at bounding box center [633, 310] width 30 height 13
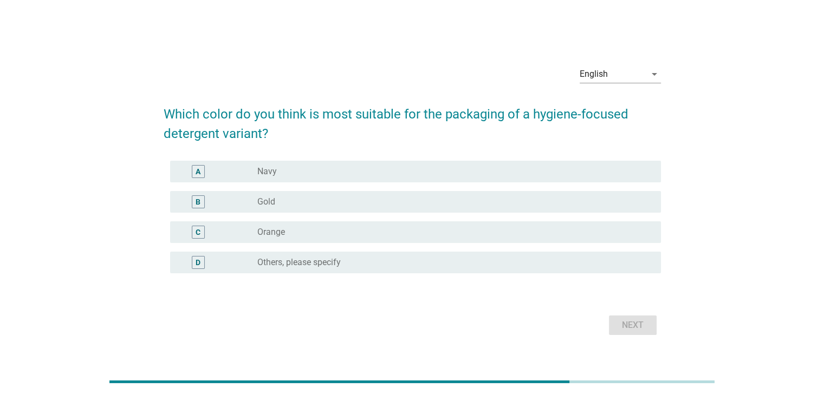
click at [394, 172] on div "radio_button_unchecked Navy" at bounding box center [450, 171] width 386 height 11
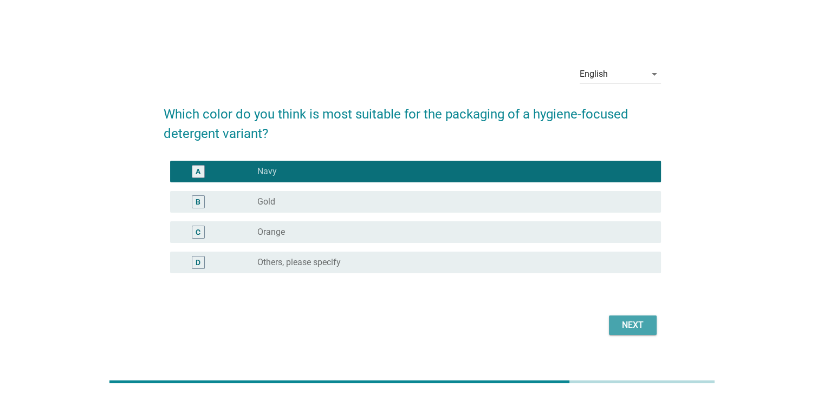
click at [634, 320] on div "Next" at bounding box center [633, 325] width 30 height 13
